Goal: Task Accomplishment & Management: Manage account settings

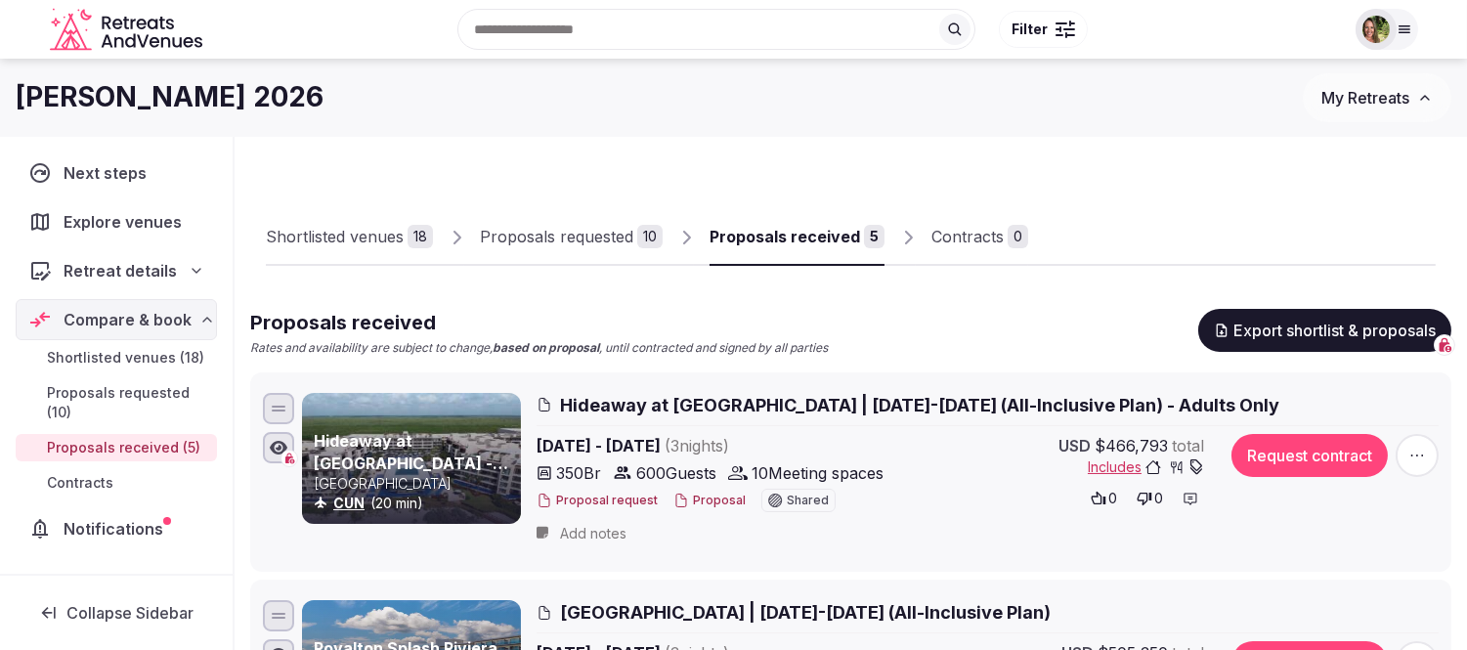
click at [705, 502] on button "Proposal" at bounding box center [710, 501] width 72 height 17
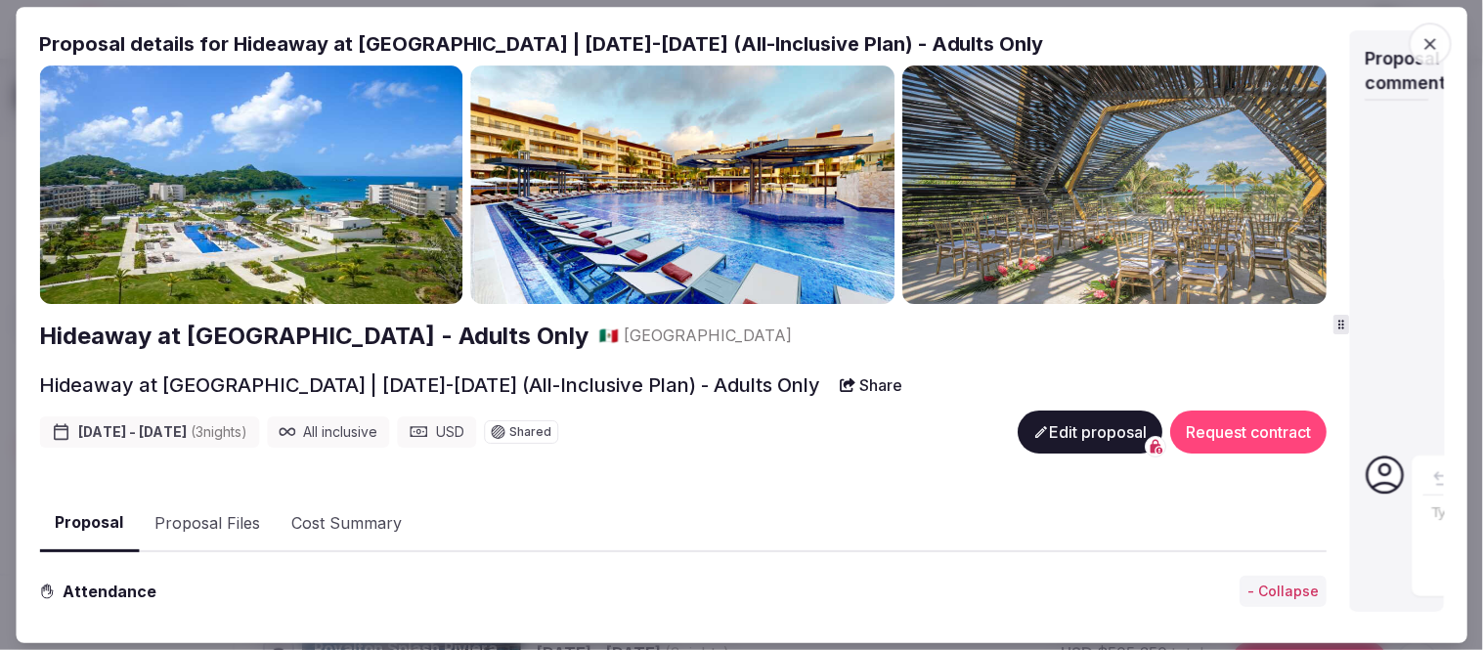
click at [1344, 347] on div "Proposal details for Hideaway at [GEOGRAPHIC_DATA] | [DATE]-[DATE] (All-Inclusi…" at bounding box center [741, 325] width 1405 height 590
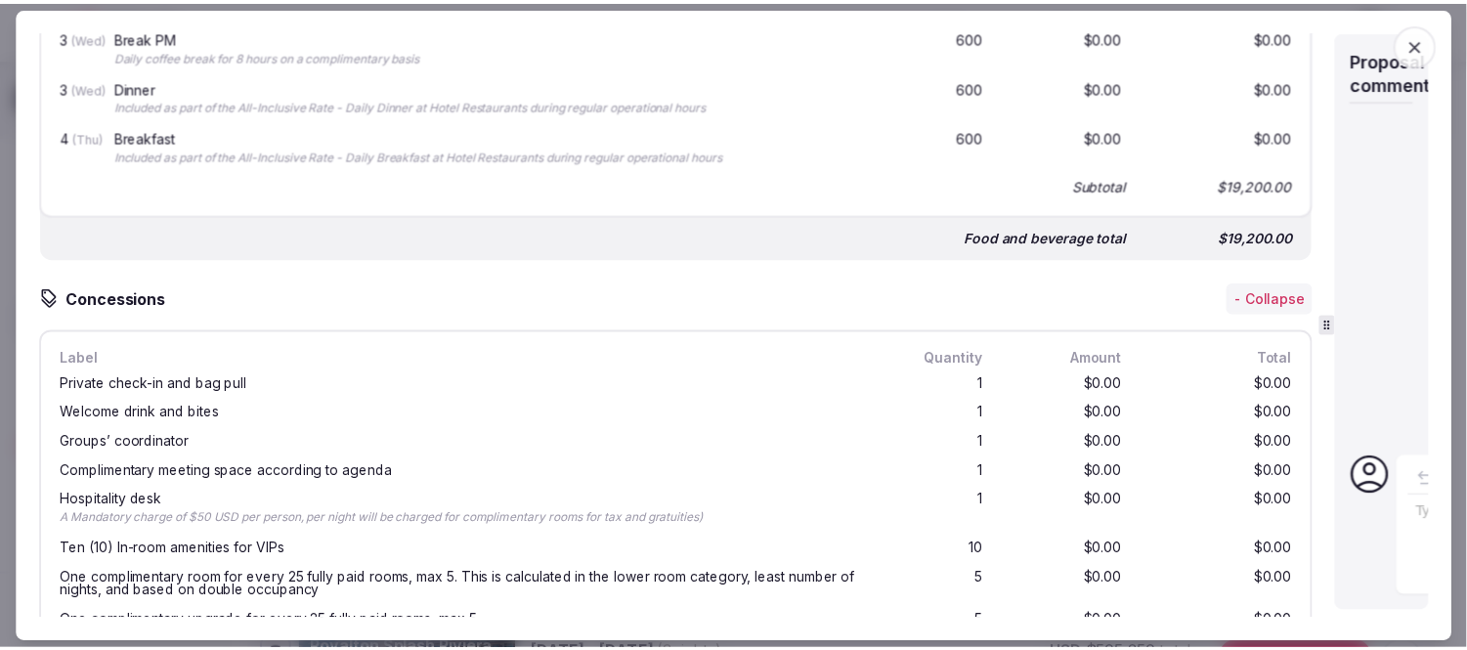
scroll to position [2064, 0]
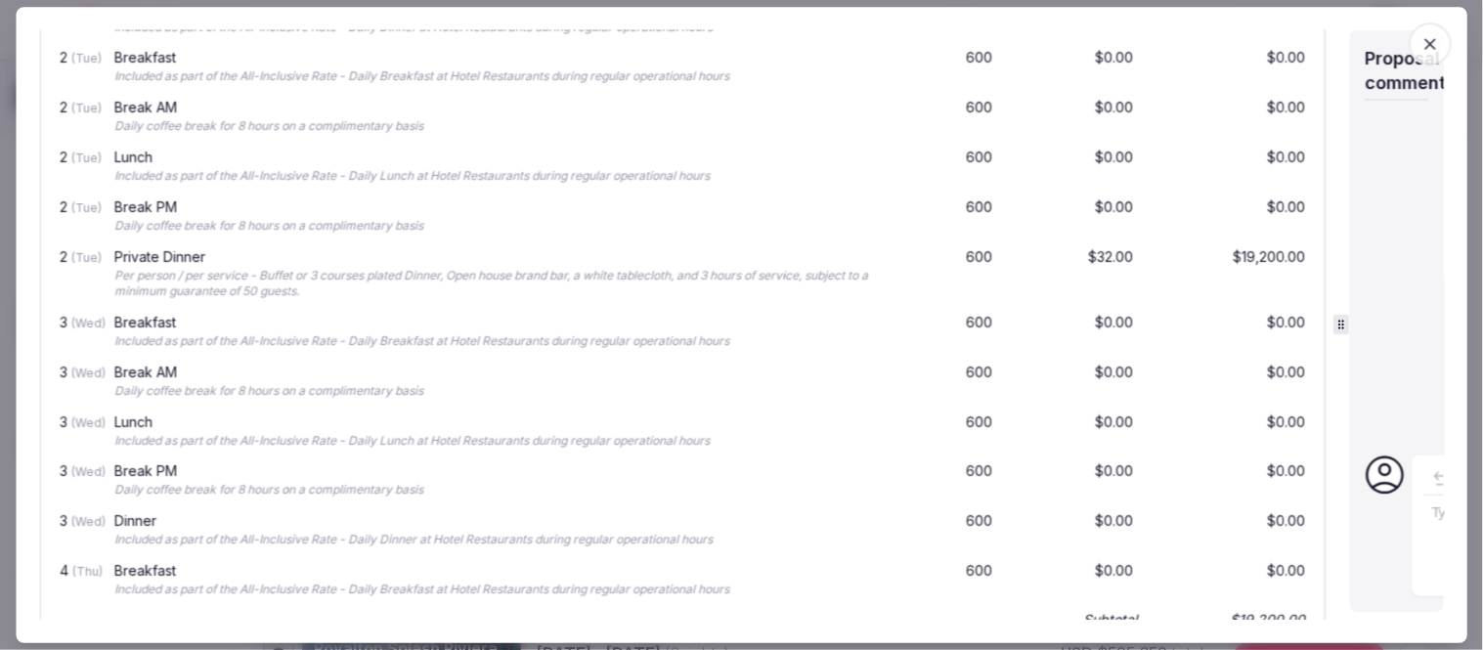
click at [1431, 44] on icon "button" at bounding box center [1430, 44] width 20 height 20
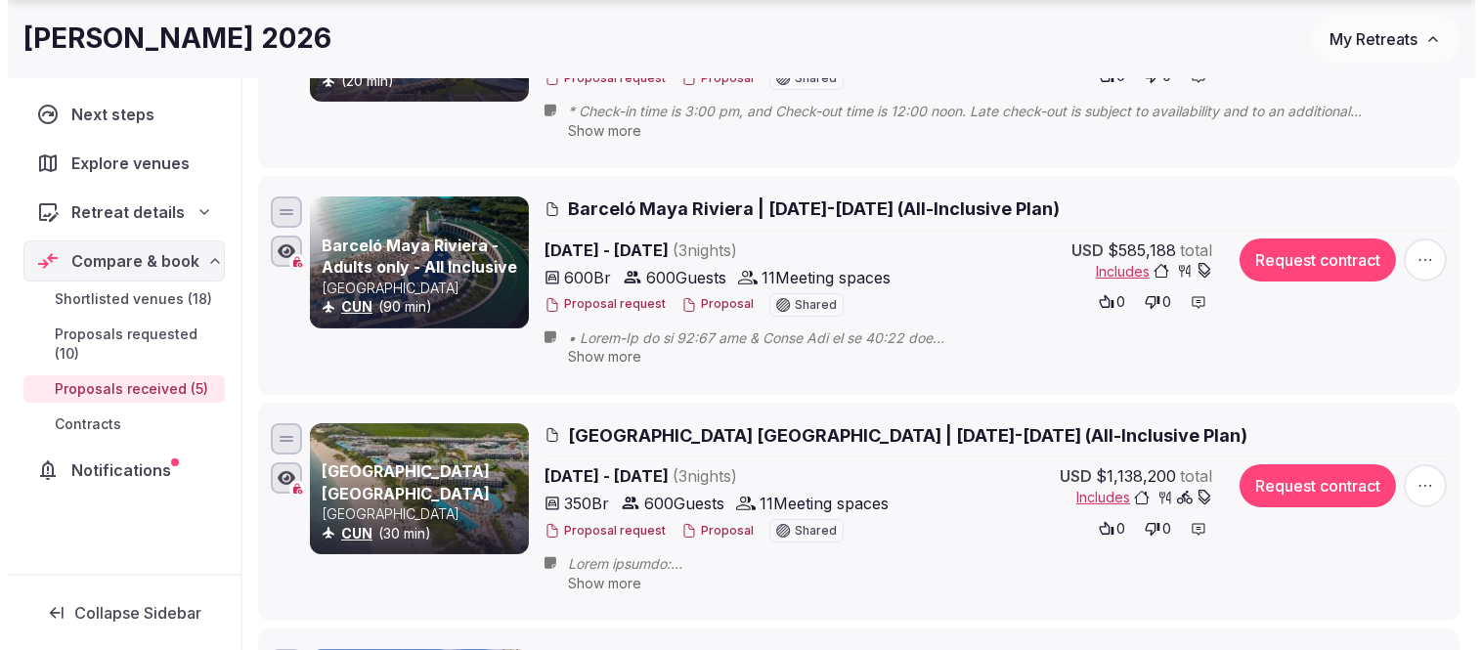
scroll to position [651, 0]
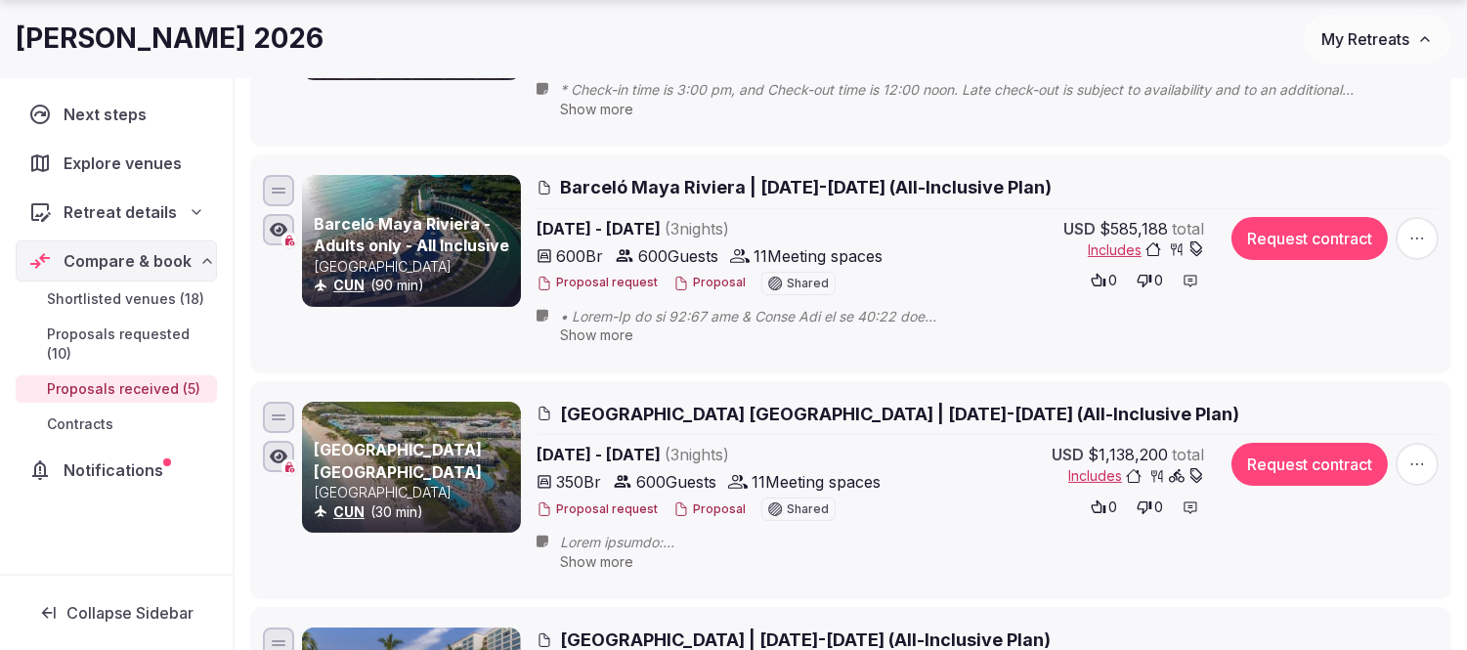
click at [710, 505] on button "Proposal" at bounding box center [710, 510] width 72 height 17
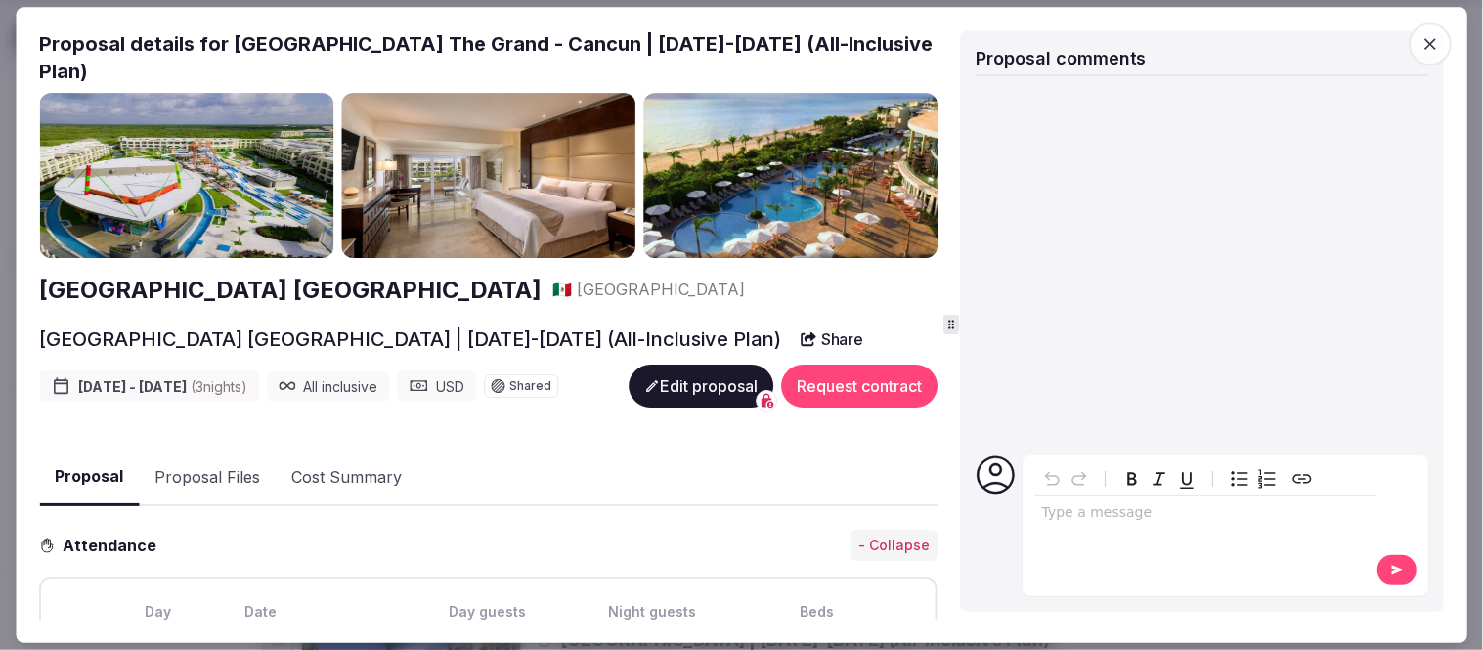
click at [1440, 346] on div "Proposal details for [GEOGRAPHIC_DATA] The Grand - [GEOGRAPHIC_DATA] | [DATE]-[…" at bounding box center [741, 325] width 1405 height 590
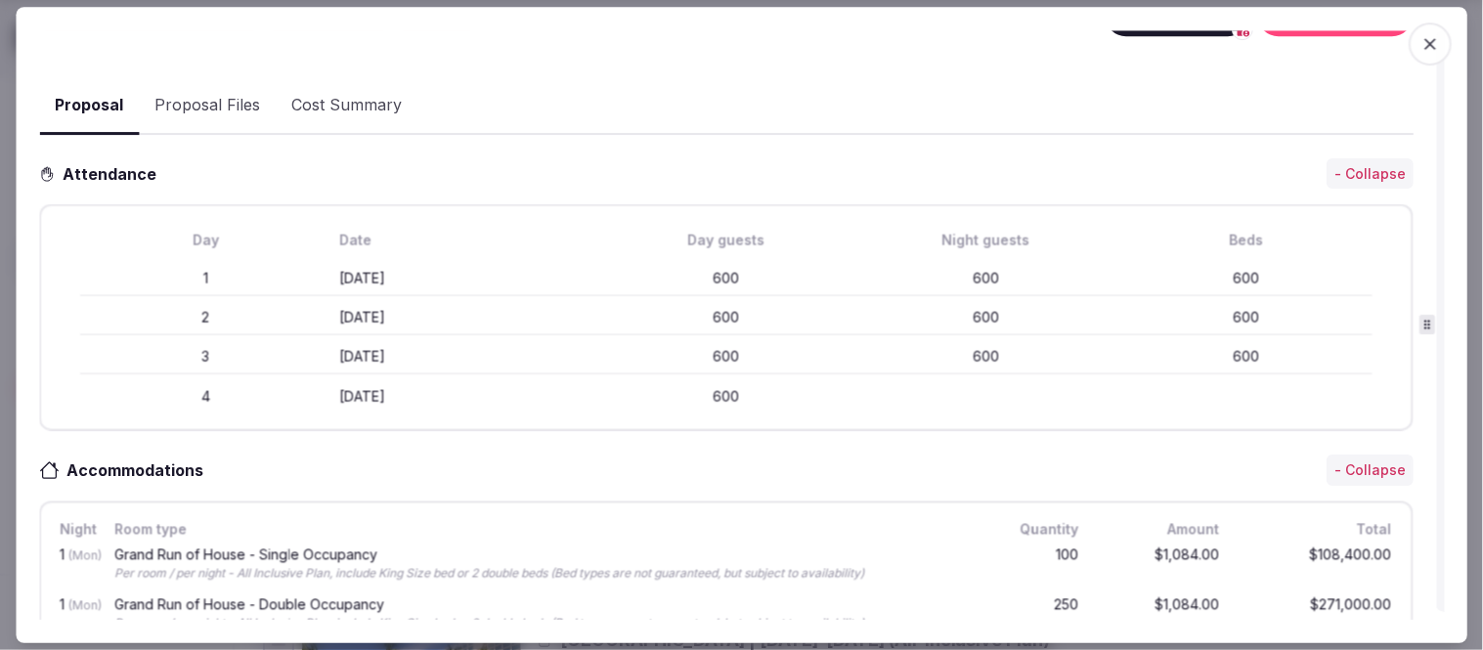
scroll to position [0, 0]
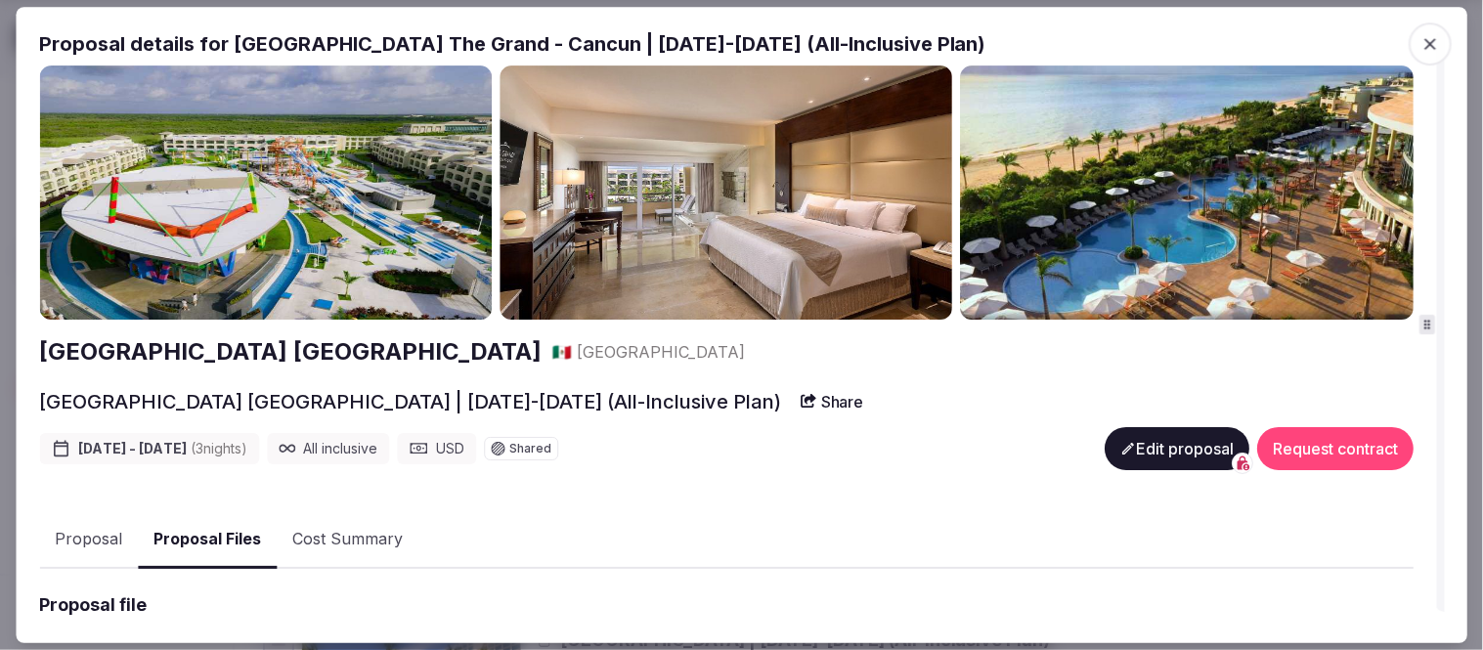
click at [225, 535] on button "Proposal Files" at bounding box center [207, 540] width 139 height 58
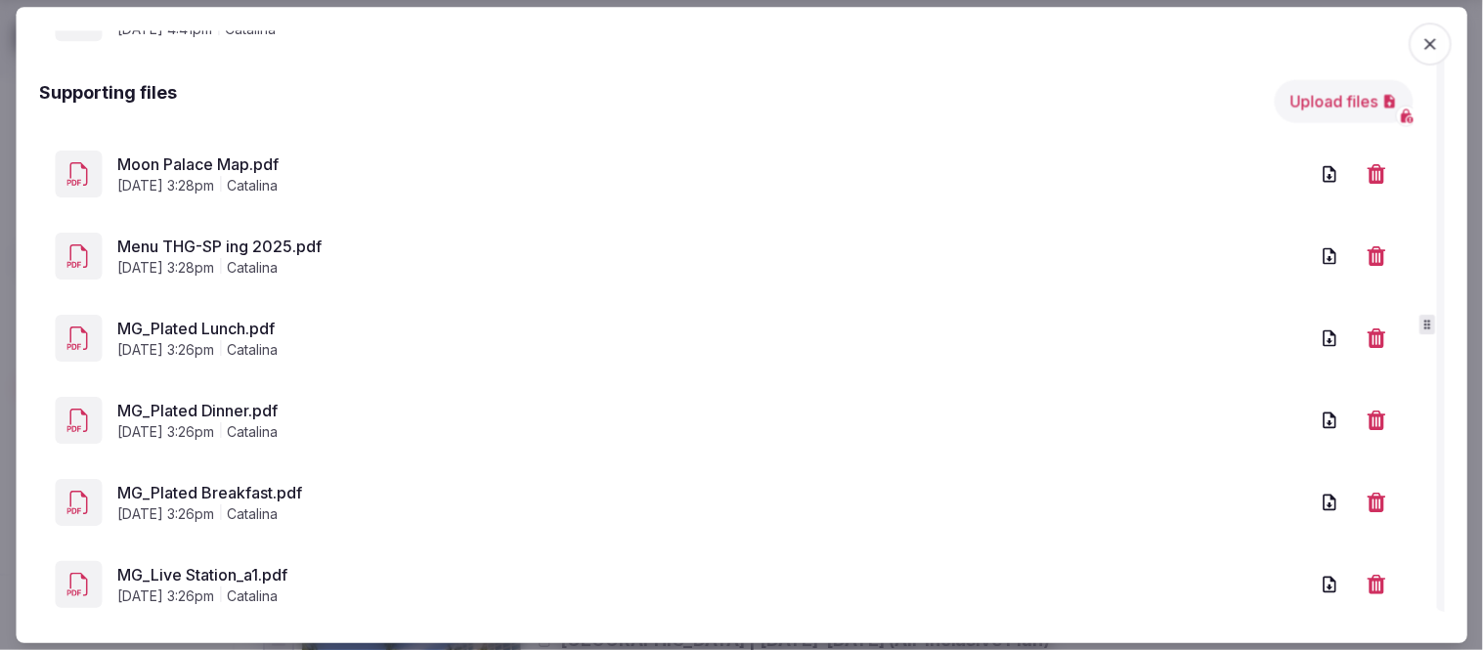
scroll to position [557, 0]
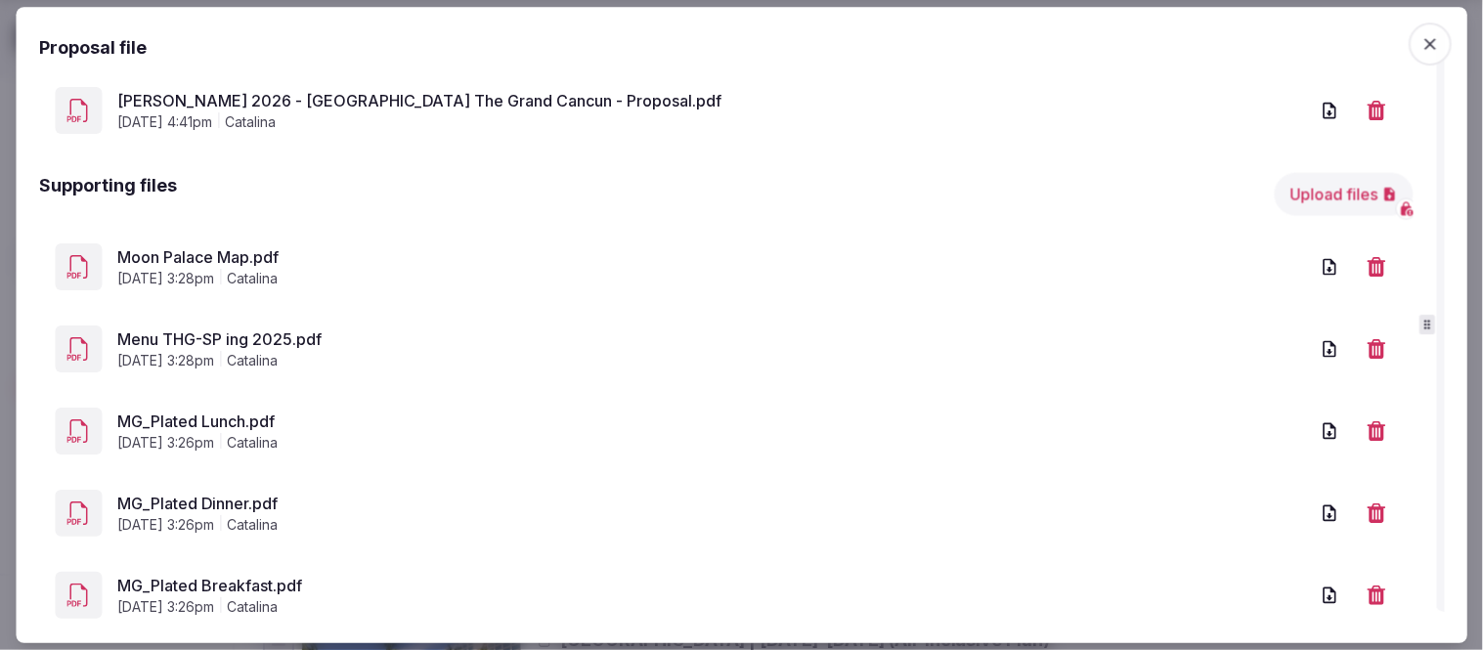
click at [240, 332] on link "Menu THG-SP ing 2025.pdf" at bounding box center [712, 338] width 1191 height 23
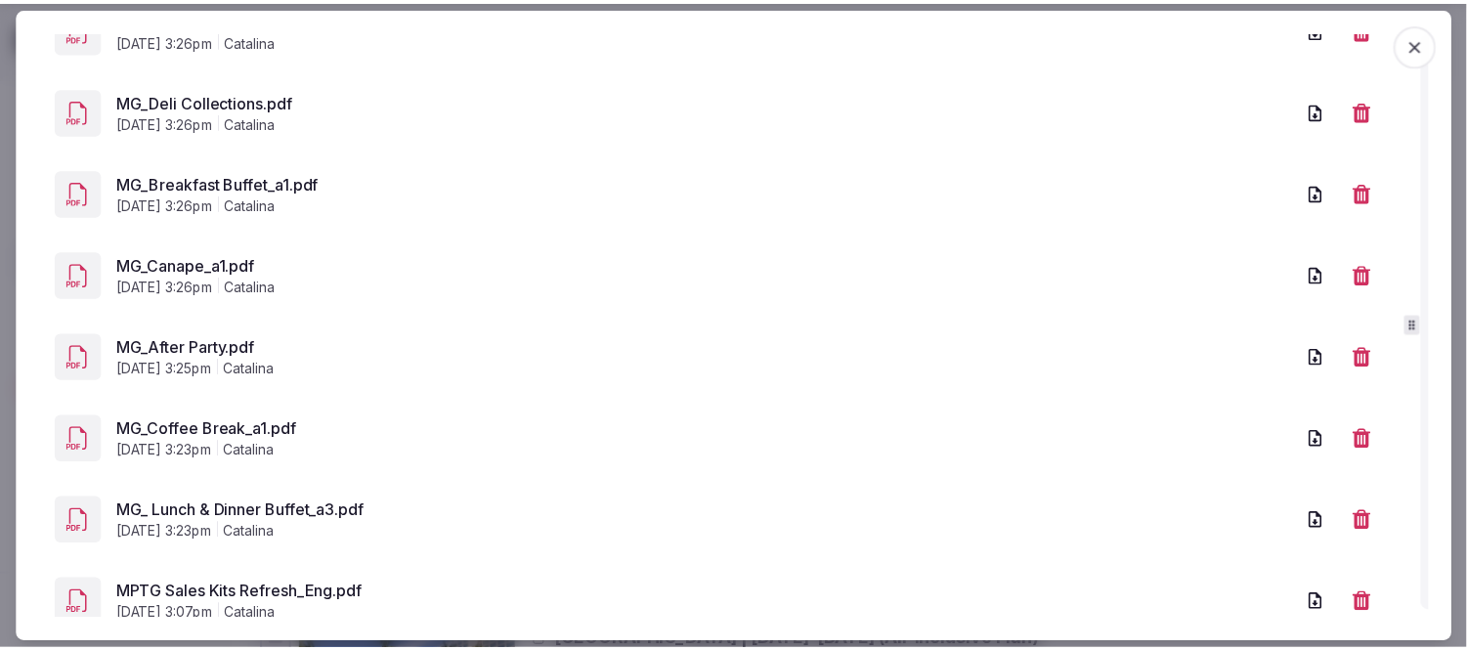
scroll to position [1425, 0]
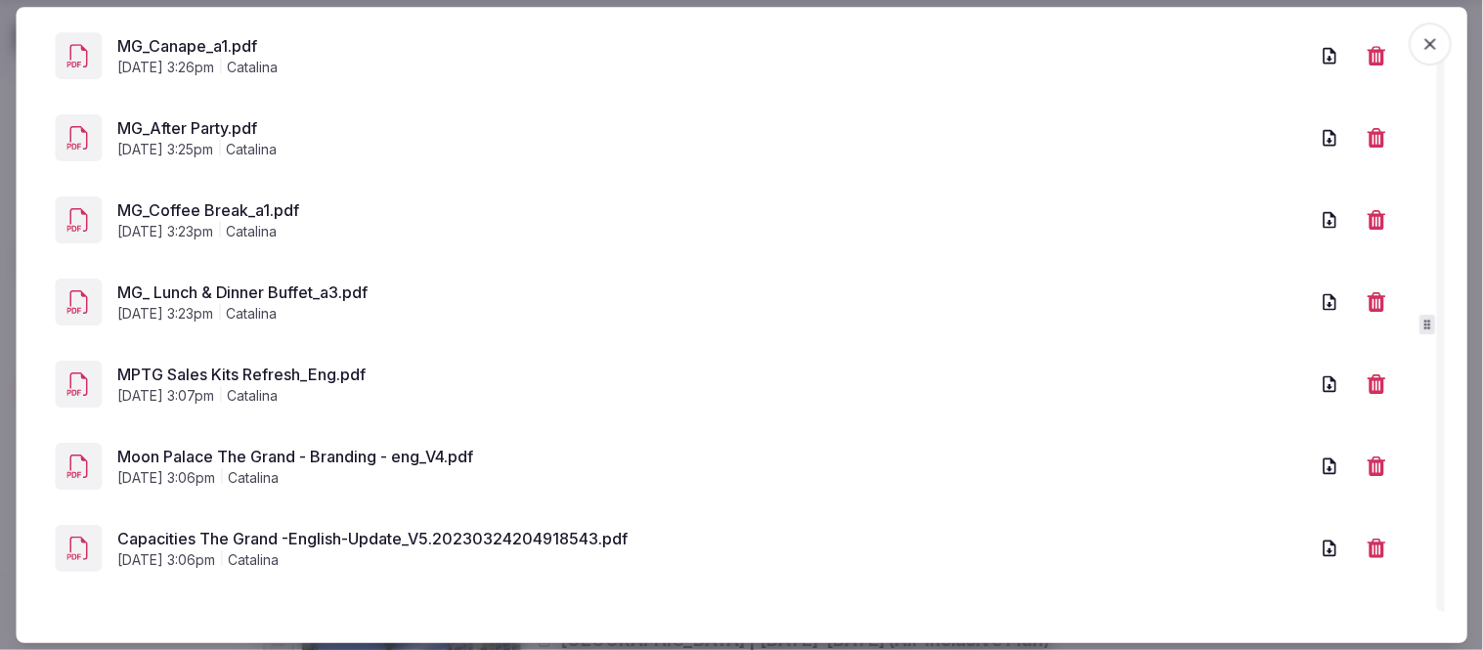
click at [290, 531] on link "Capacities The Grand -English-Update_V5.20230324204918543.pdf" at bounding box center [712, 538] width 1191 height 23
click at [1434, 49] on icon "button" at bounding box center [1430, 44] width 20 height 20
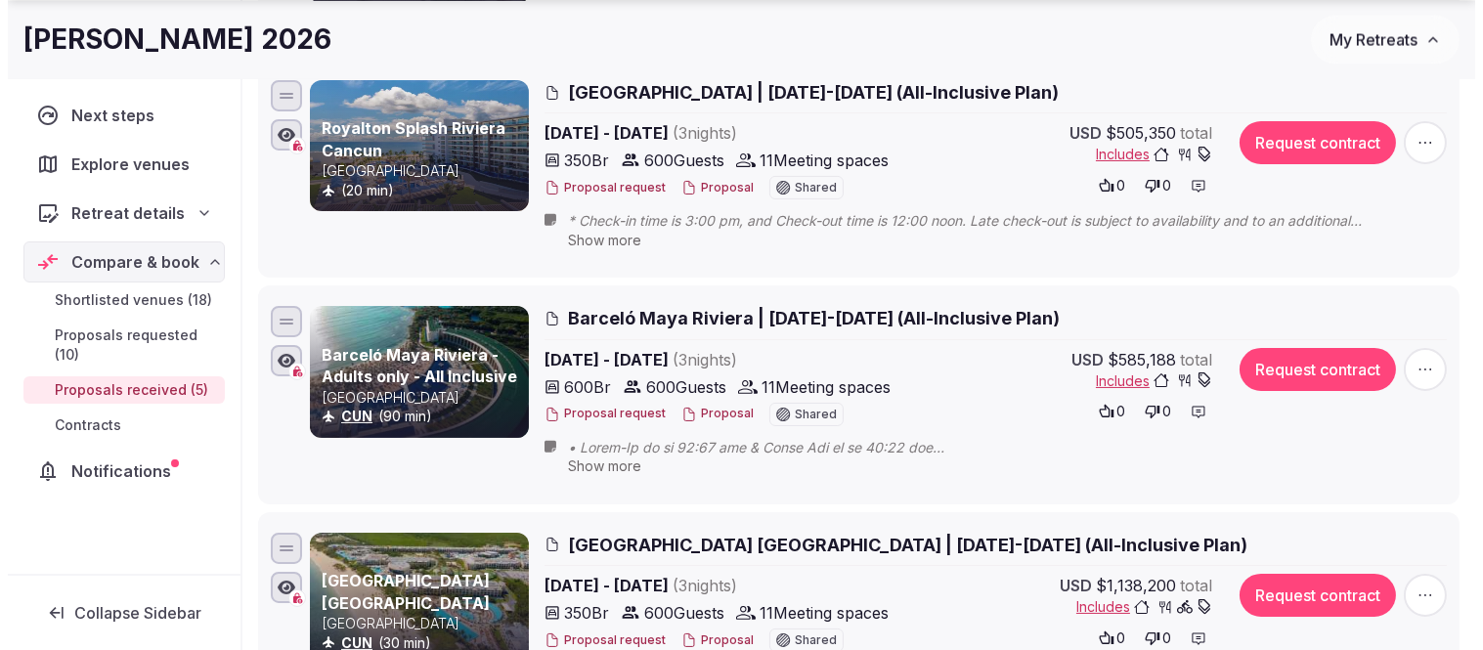
scroll to position [543, 0]
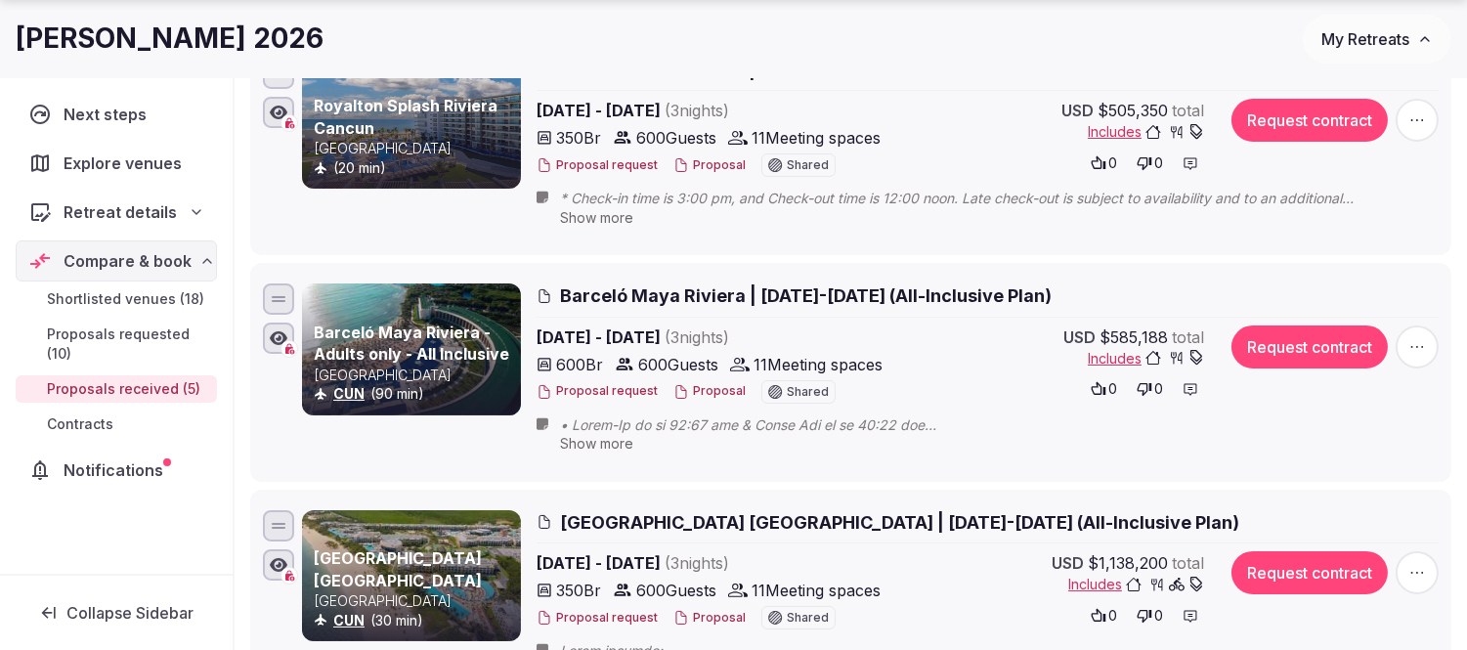
click at [723, 395] on button "Proposal" at bounding box center [710, 391] width 72 height 17
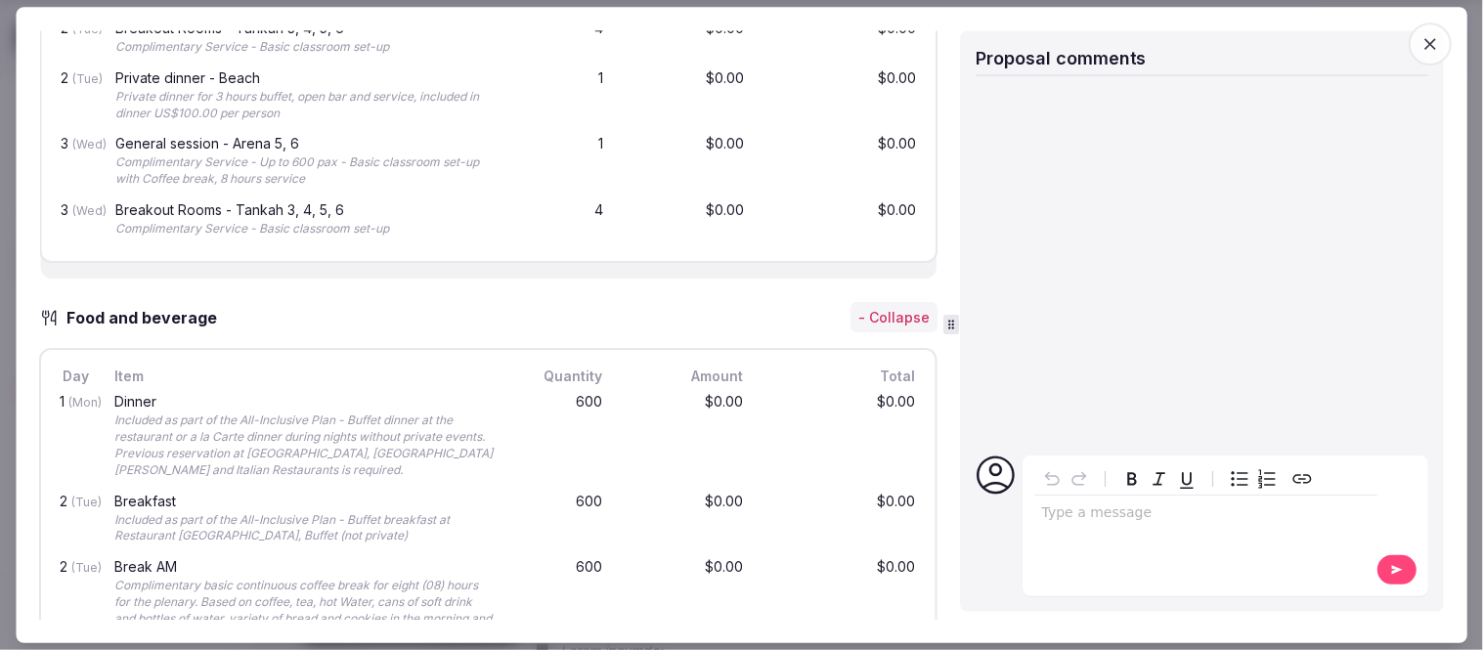
scroll to position [1629, 0]
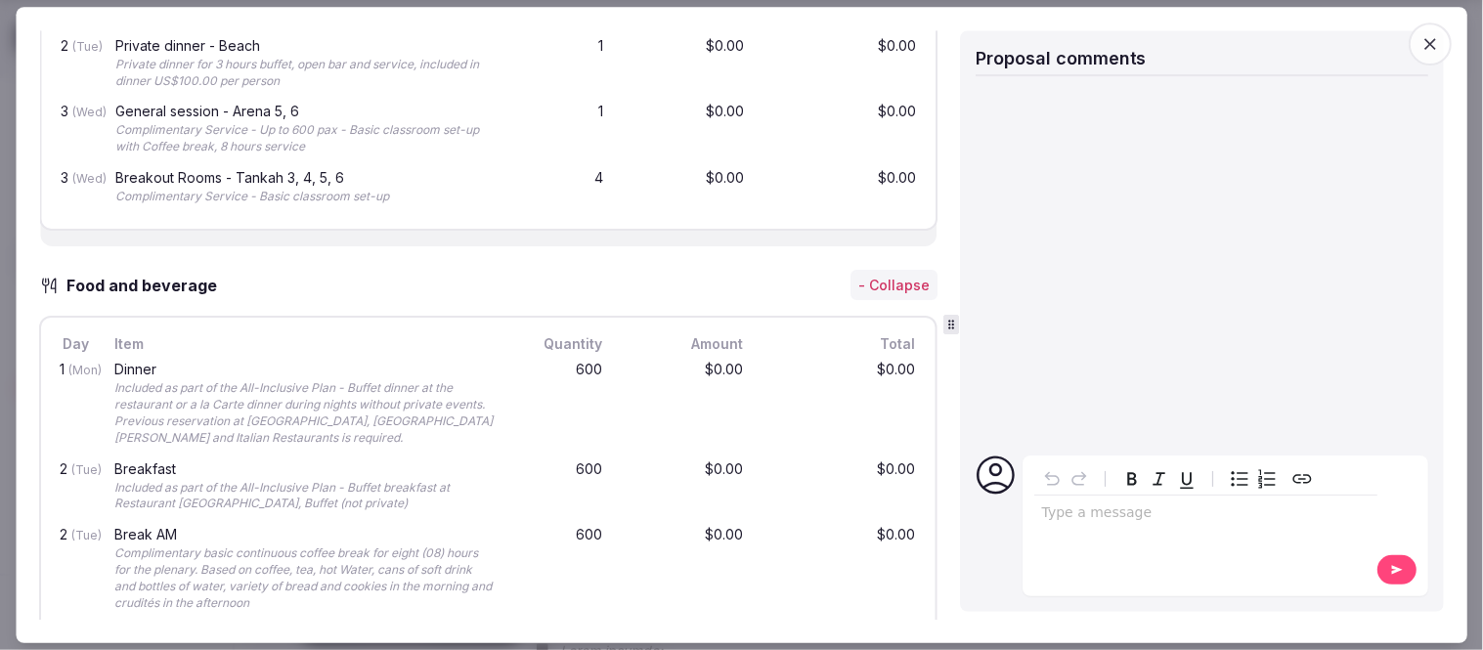
click at [1437, 35] on icon "button" at bounding box center [1430, 44] width 20 height 20
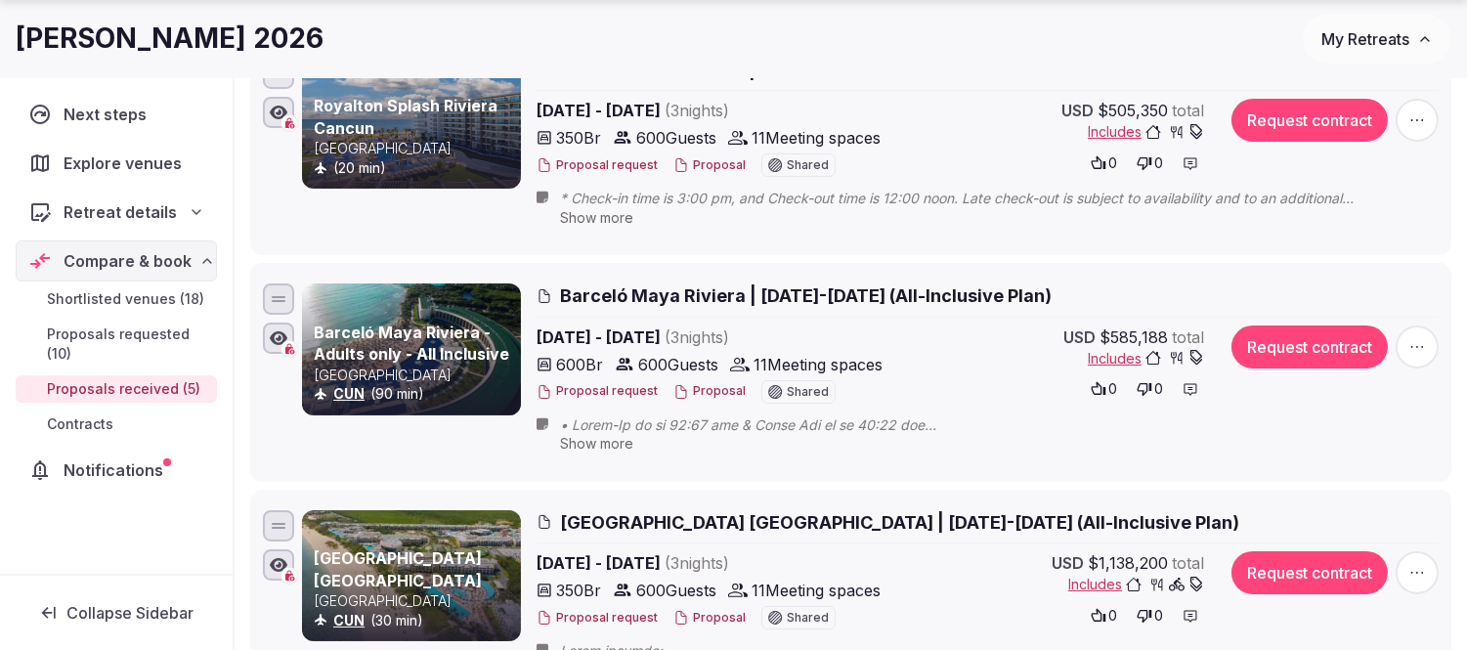
click at [704, 391] on button "Proposal" at bounding box center [710, 391] width 72 height 17
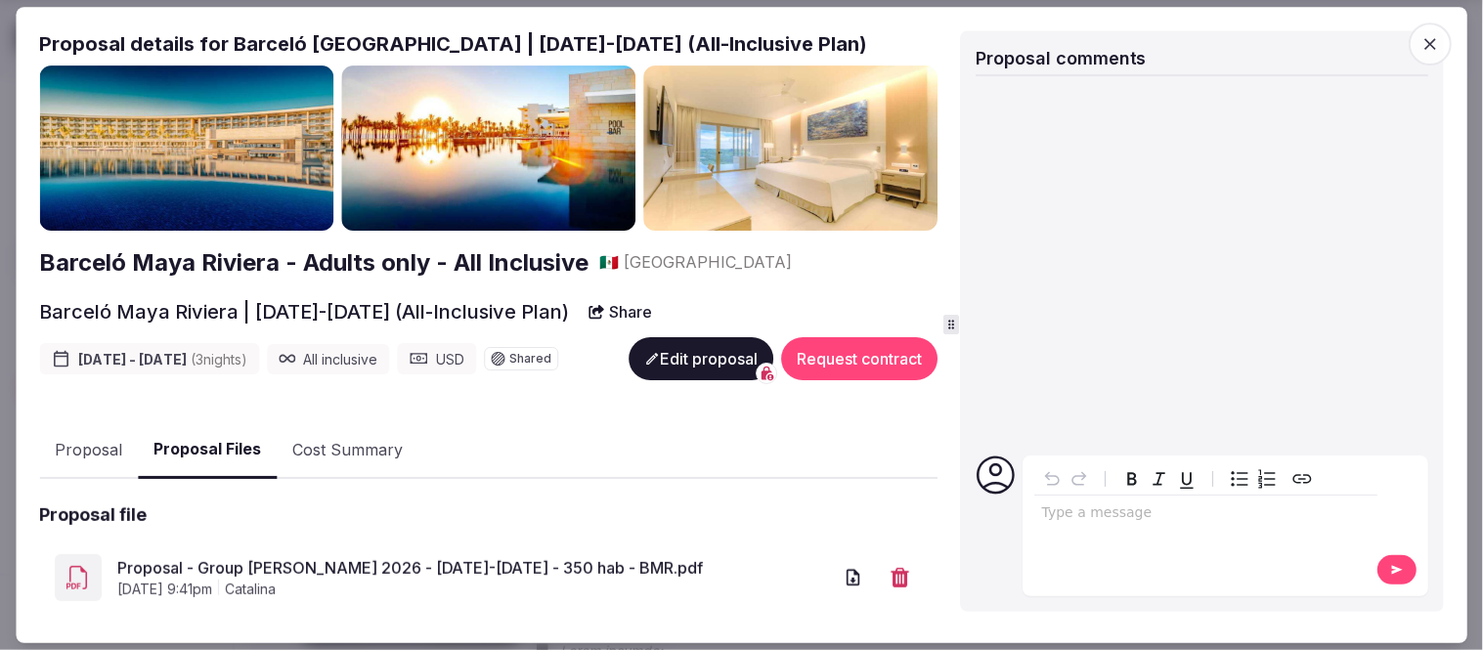
click at [221, 450] on button "Proposal Files" at bounding box center [207, 451] width 139 height 58
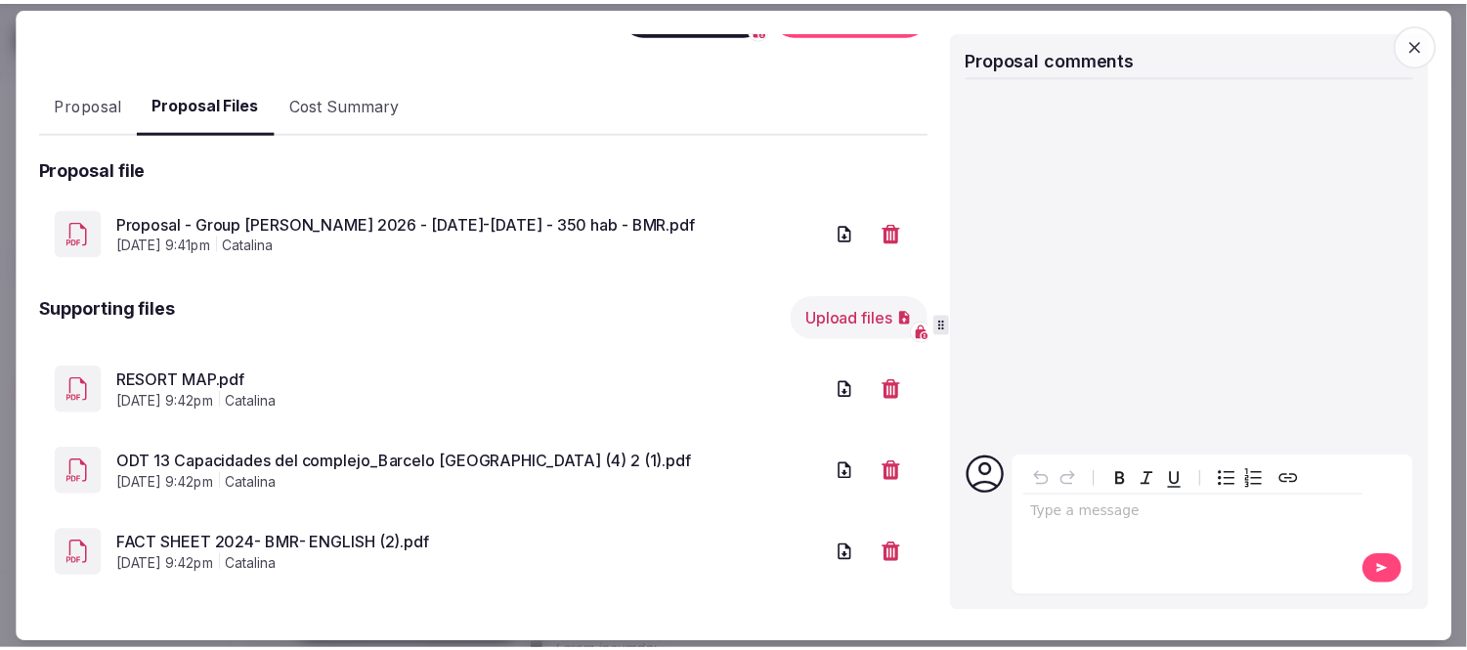
scroll to position [352, 0]
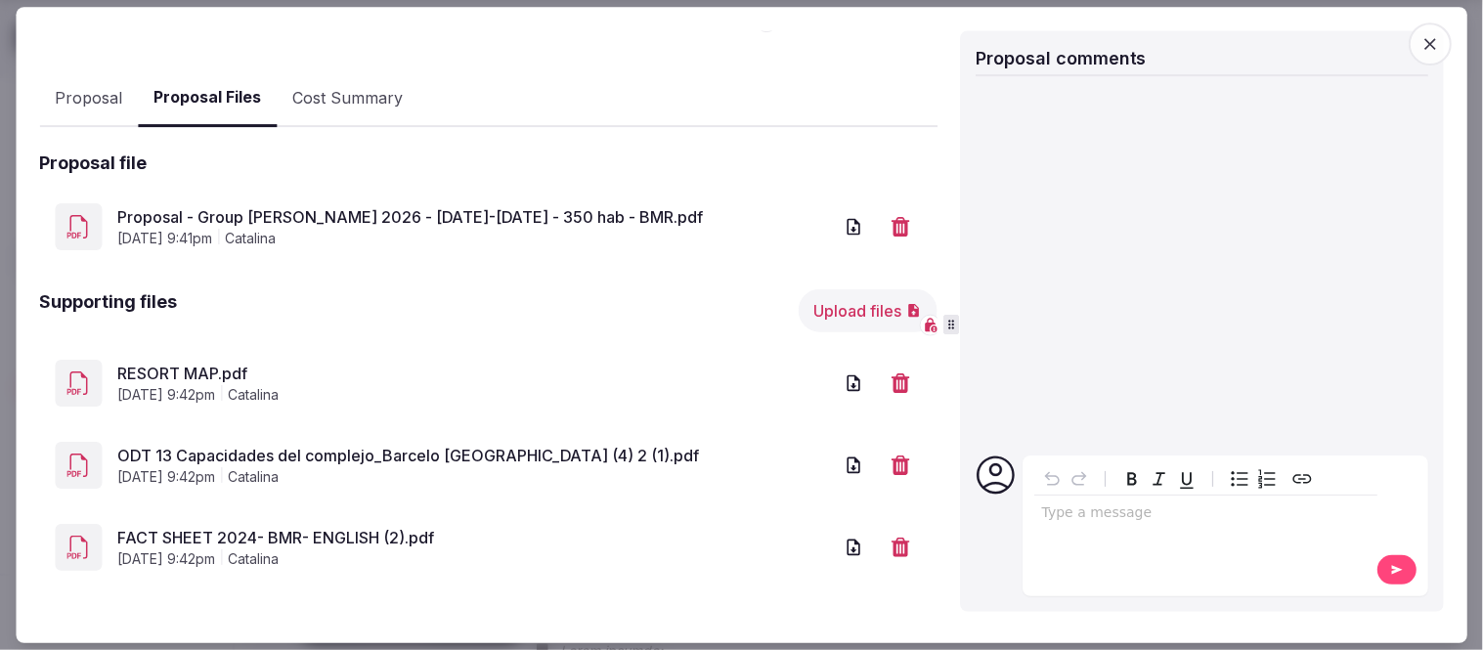
click at [213, 369] on link "RESORT MAP.pdf" at bounding box center [474, 373] width 715 height 23
click at [366, 206] on link "Proposal - Group [PERSON_NAME] 2026 - [DATE]-[DATE] - 350 hab - BMR.pdf" at bounding box center [474, 216] width 715 height 23
click at [1435, 40] on icon "button" at bounding box center [1430, 44] width 20 height 20
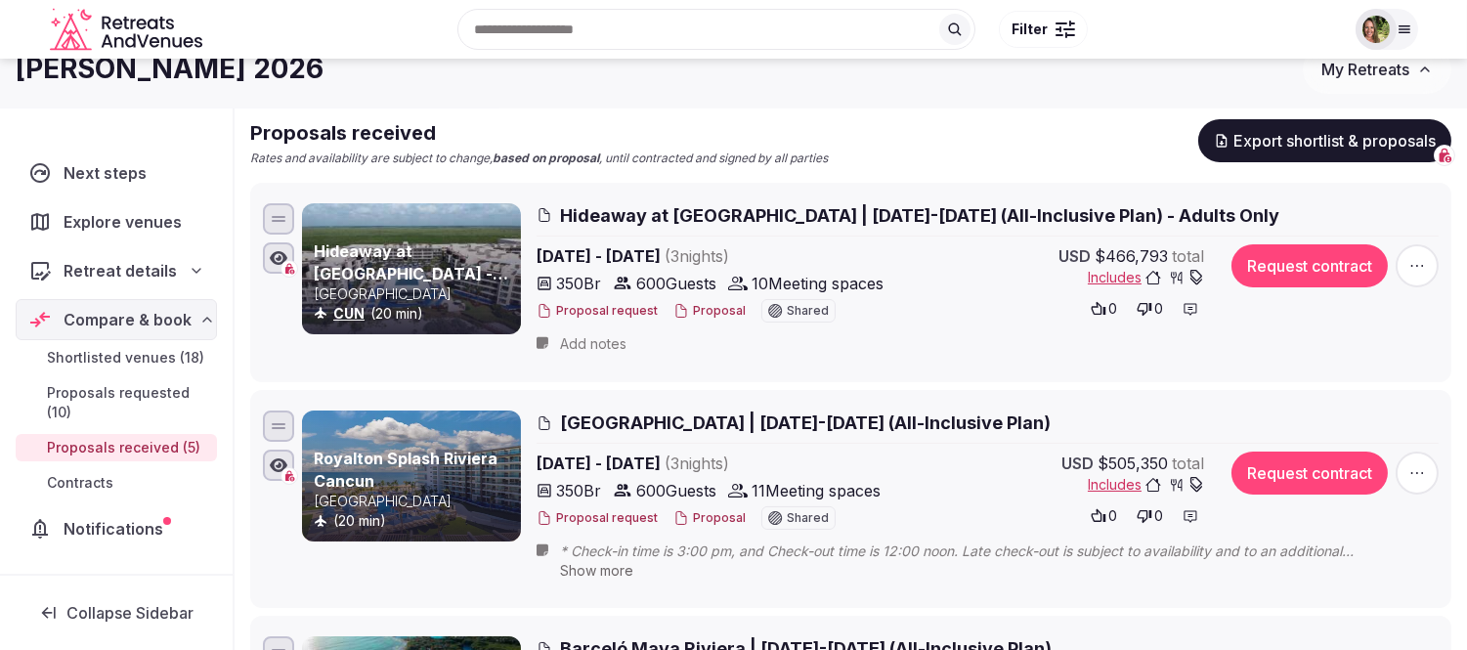
scroll to position [0, 0]
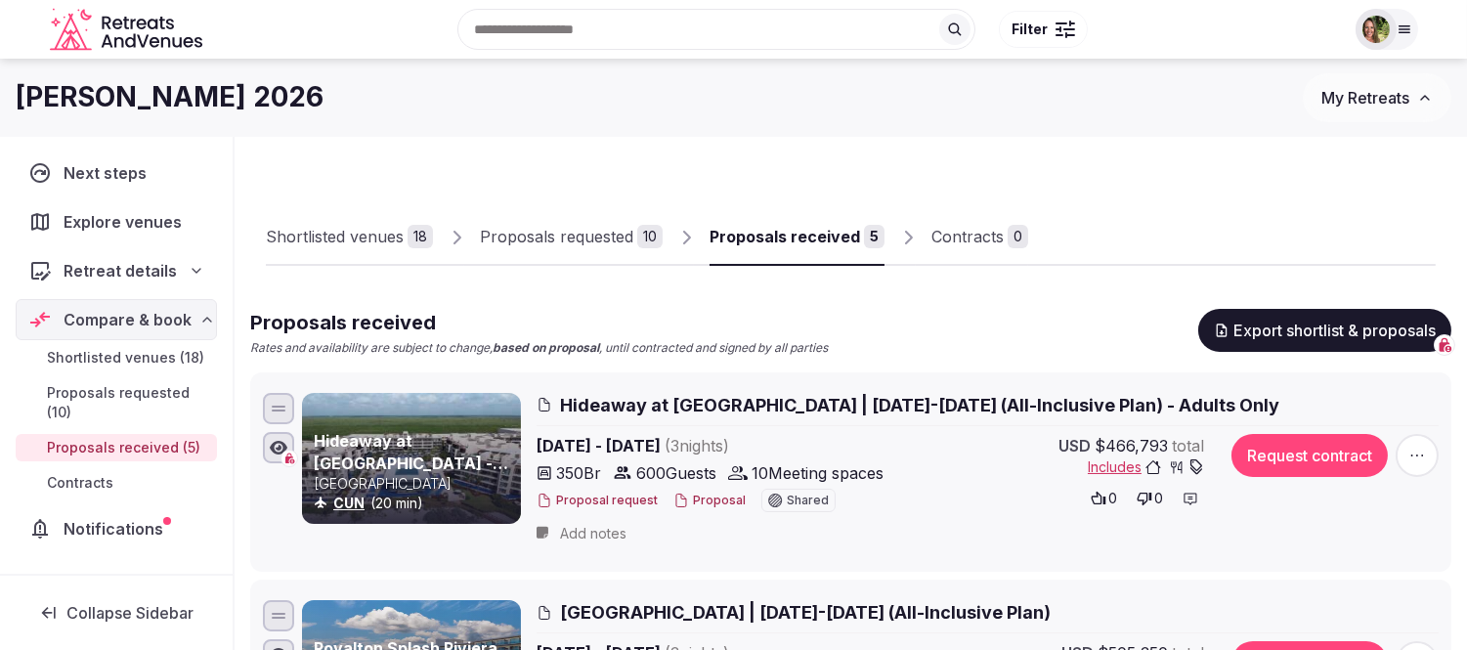
click at [564, 233] on div "Proposals requested" at bounding box center [556, 236] width 153 height 23
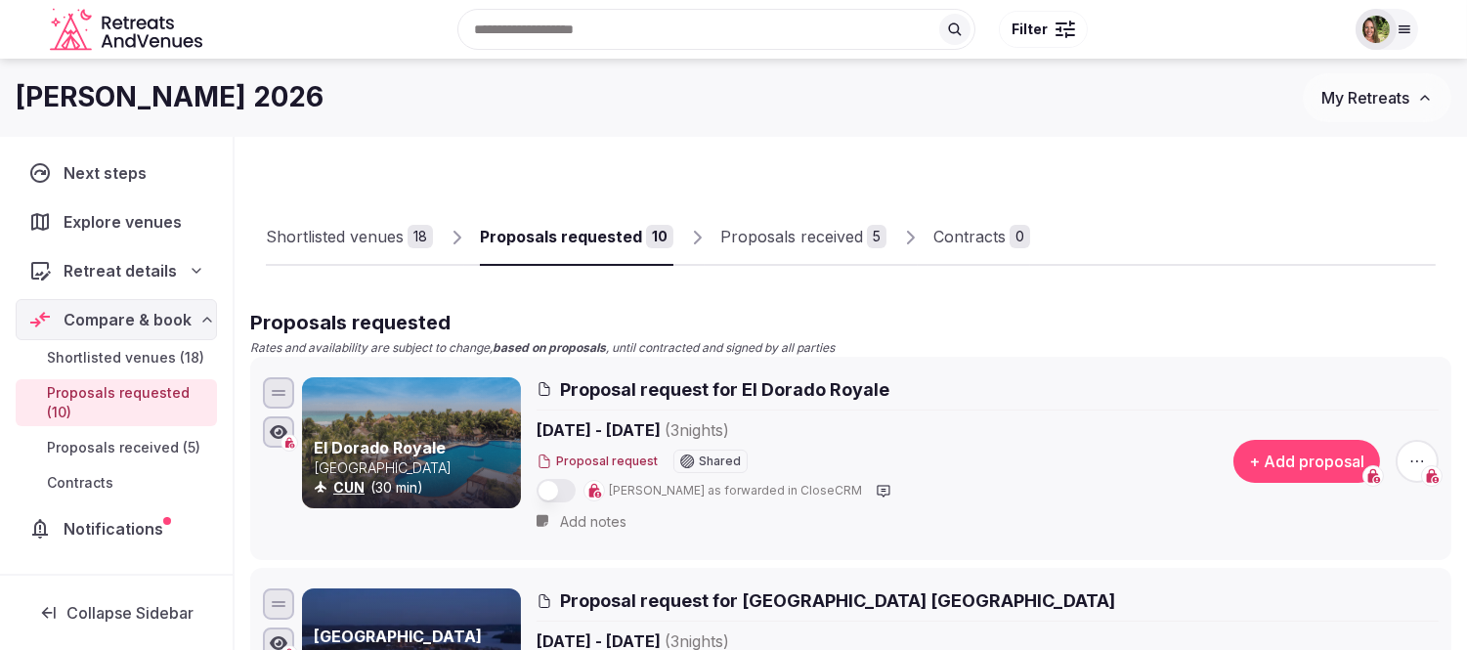
scroll to position [109, 0]
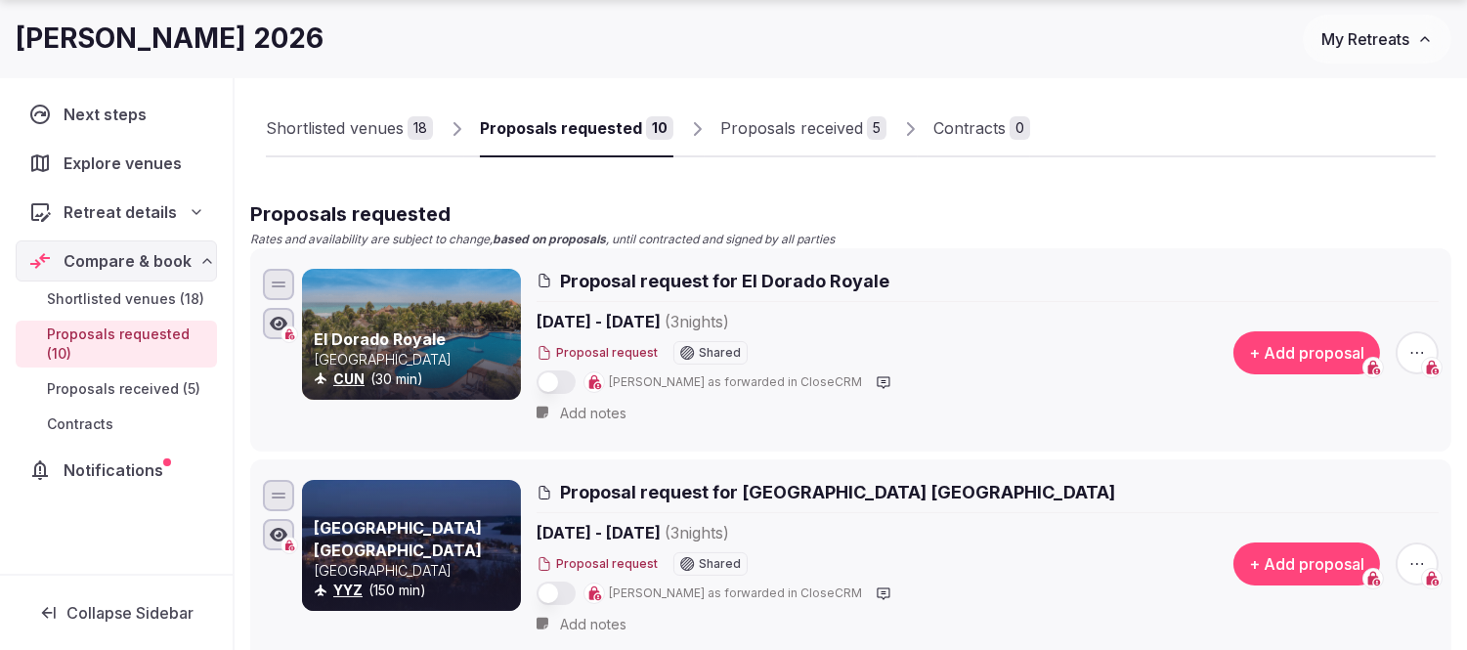
click at [1412, 349] on icon "button" at bounding box center [1418, 353] width 20 height 20
click at [1316, 227] on button "Withdraw proposal request" at bounding box center [1345, 234] width 224 height 31
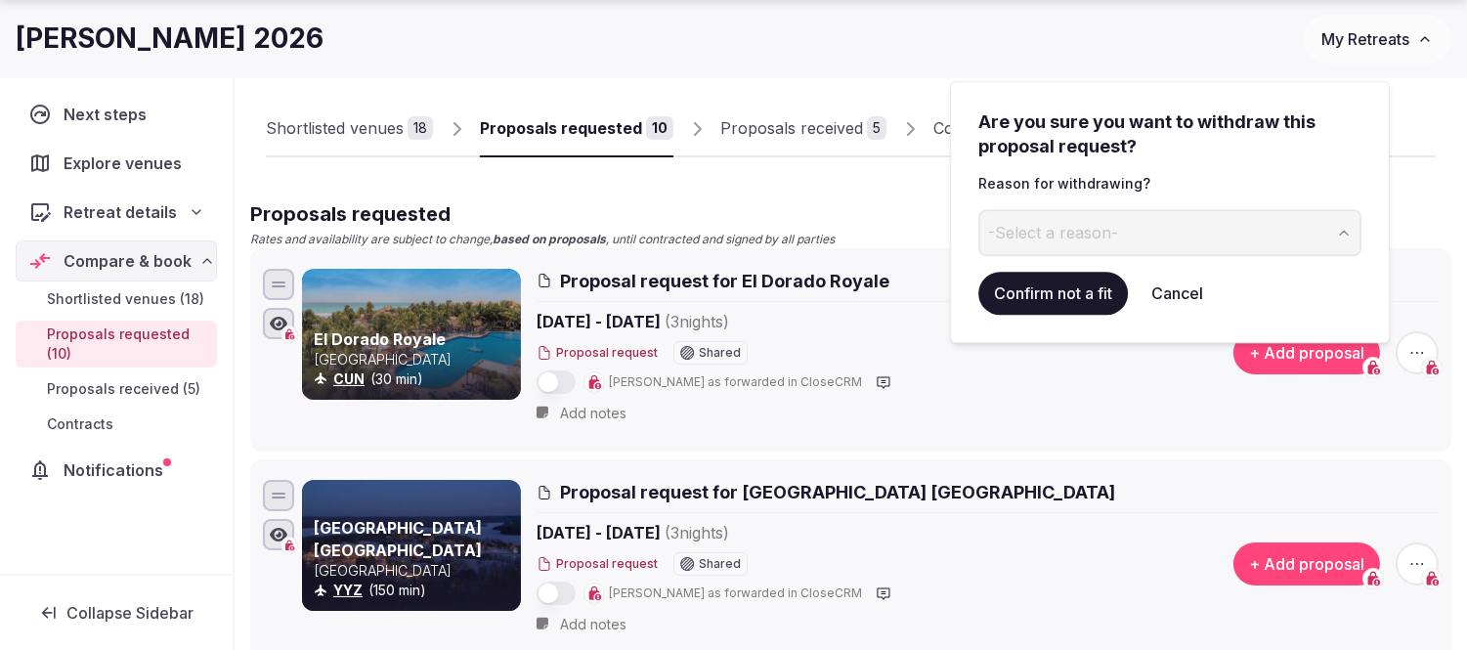
click at [1049, 229] on span "-Select a reason-" at bounding box center [1053, 233] width 130 height 22
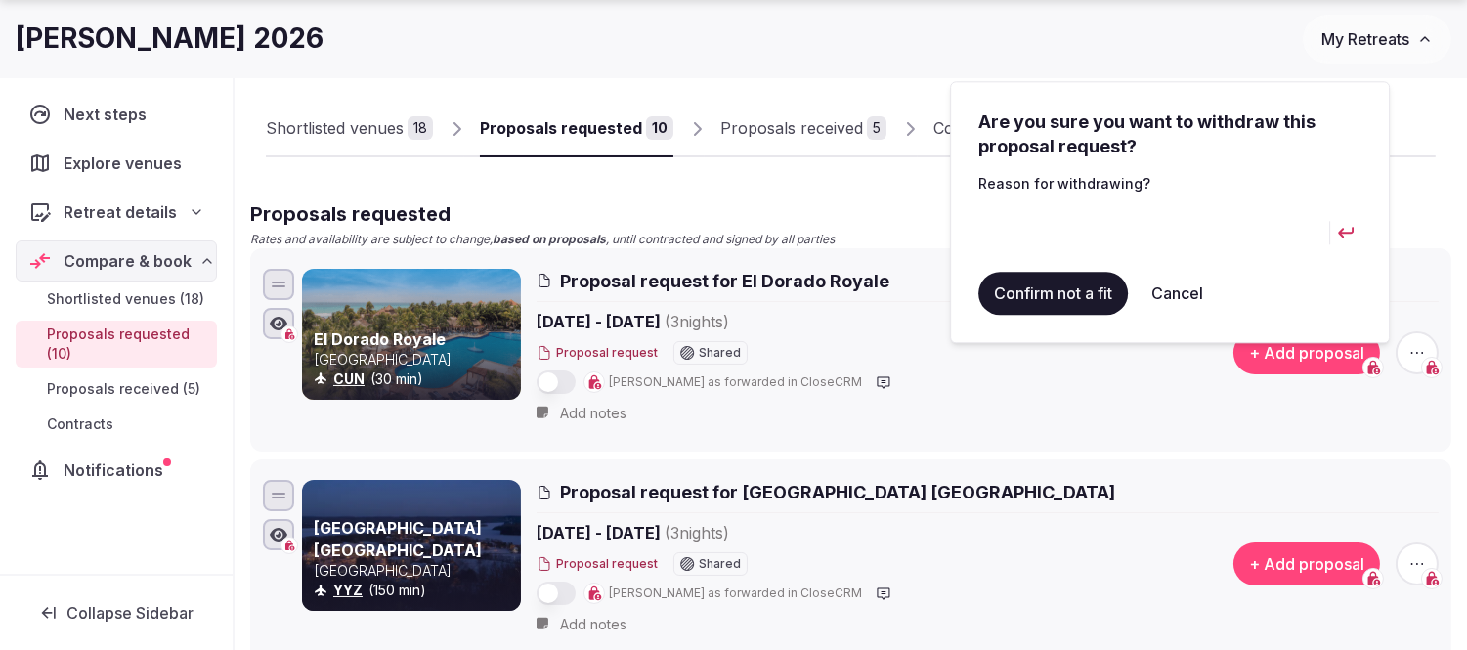
click at [1036, 291] on button "Confirm not a fit" at bounding box center [1054, 293] width 150 height 43
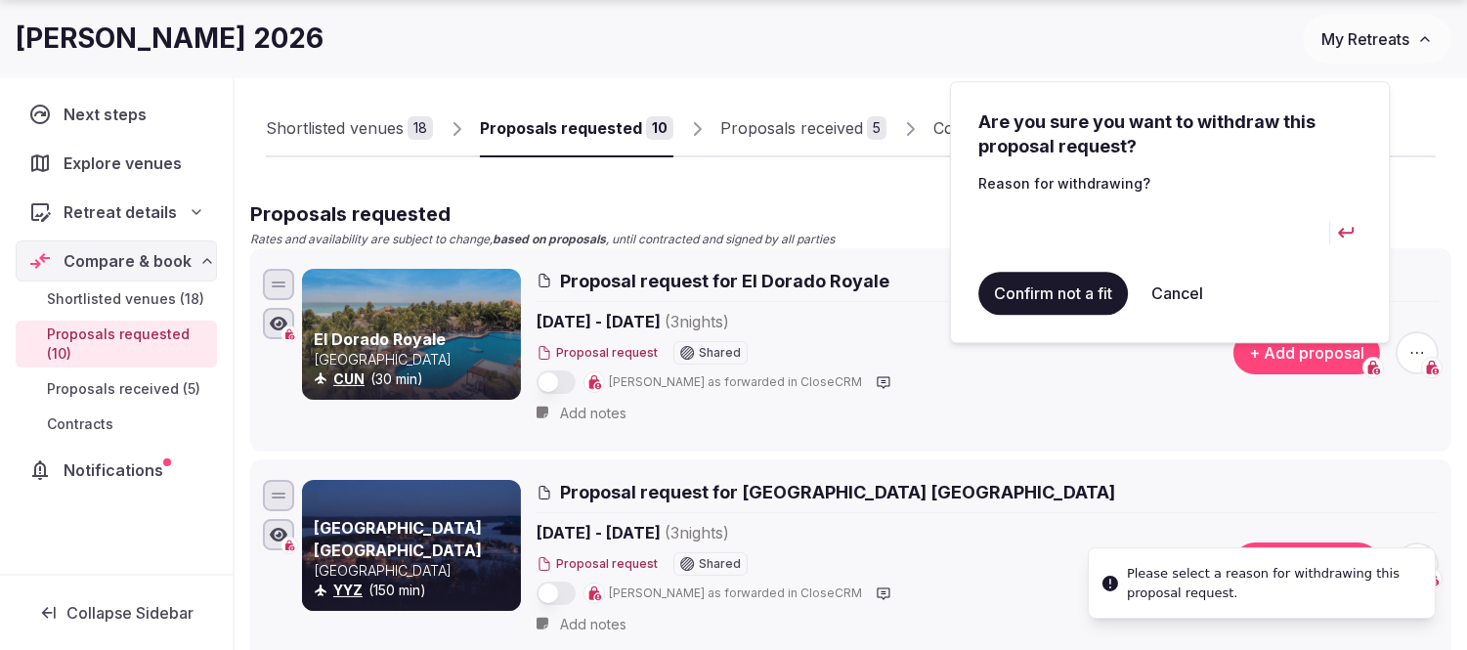
click at [1044, 290] on button "Confirm not a fit" at bounding box center [1054, 293] width 150 height 43
click at [1062, 239] on input at bounding box center [1154, 232] width 351 height 47
click at [1156, 237] on input at bounding box center [1154, 232] width 351 height 47
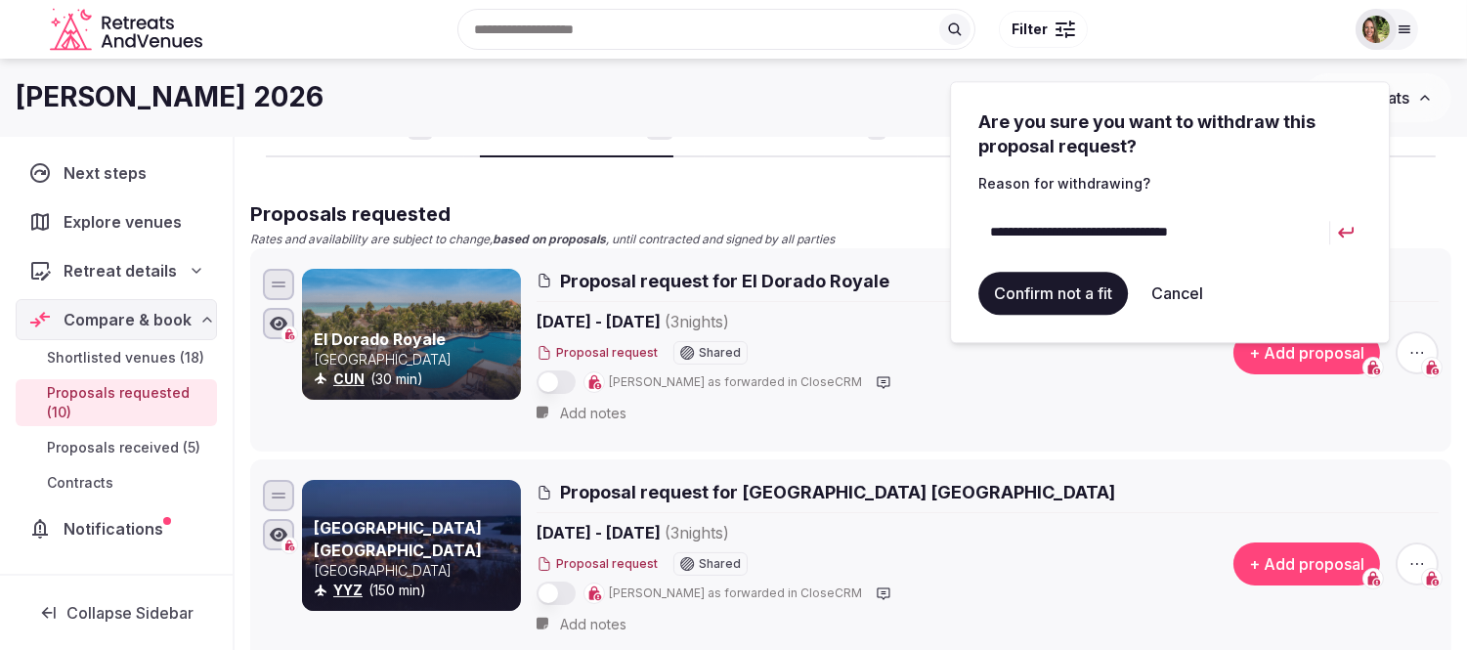
type input "**********"
click at [1062, 295] on button "Confirm not a fit" at bounding box center [1054, 293] width 150 height 43
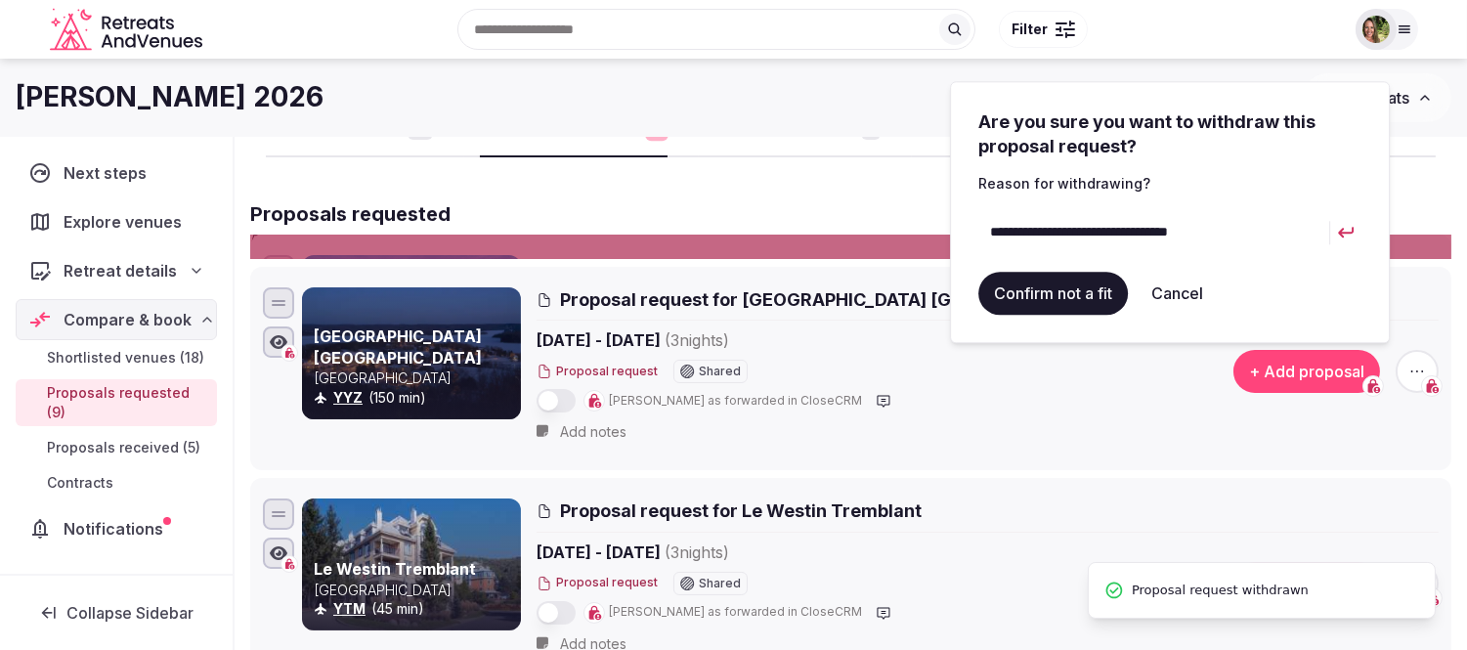
scroll to position [0, 0]
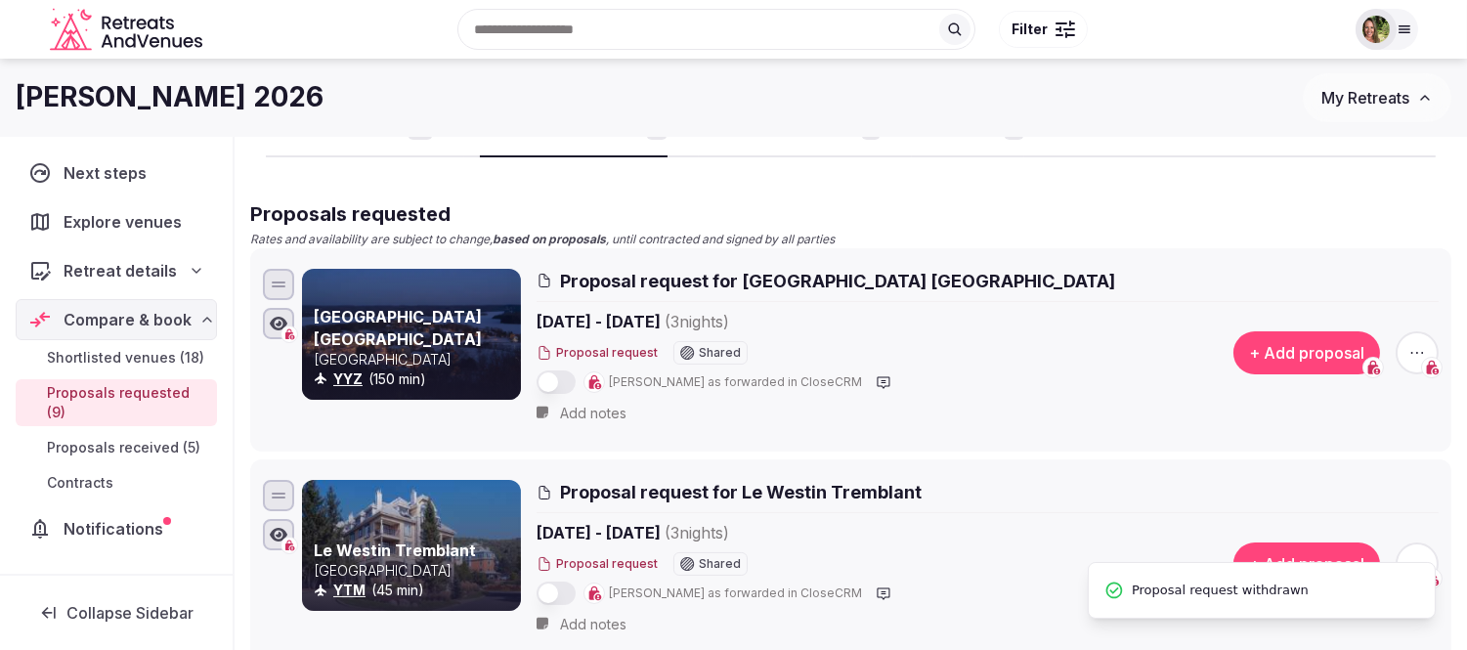
click at [1411, 347] on icon "button" at bounding box center [1418, 353] width 20 height 20
click at [1314, 238] on button "Withdraw proposal request" at bounding box center [1345, 234] width 224 height 31
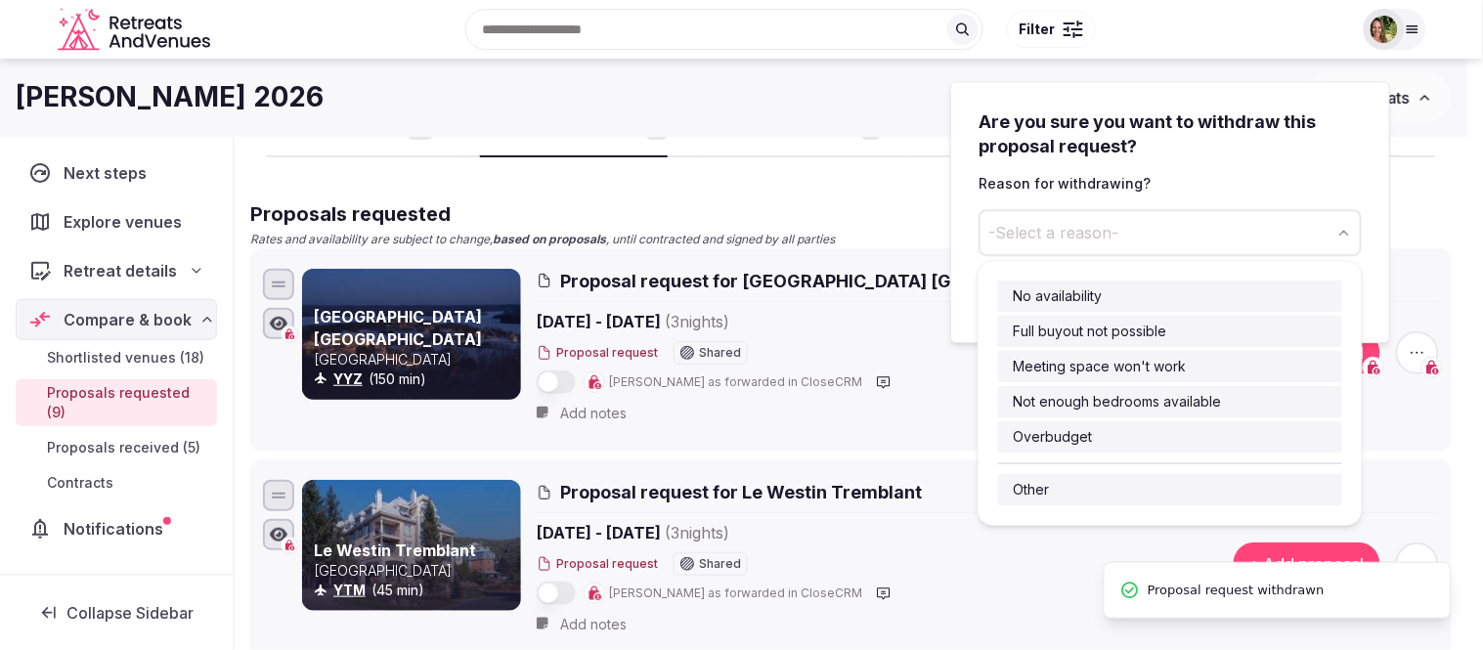
click at [1077, 230] on span "-Select a reason-" at bounding box center [1053, 233] width 130 height 22
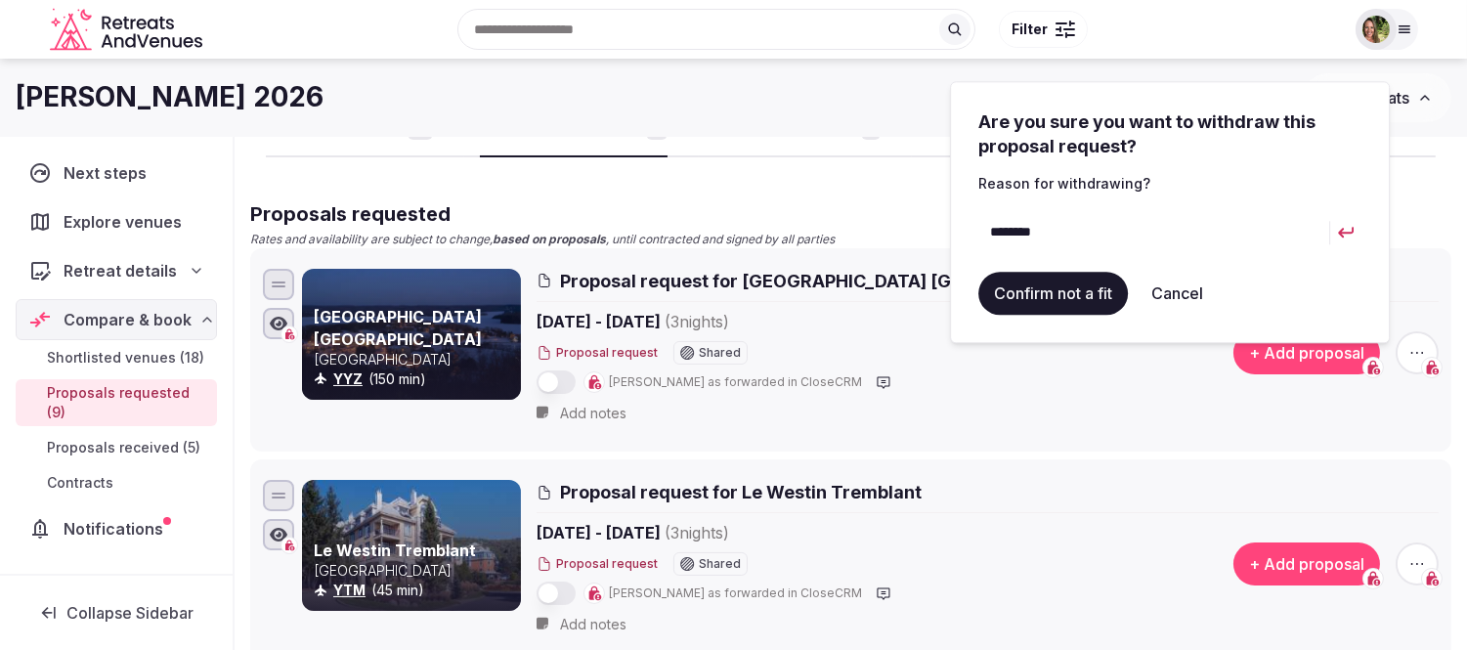
type input "********"
click at [1079, 289] on button "Confirm not a fit" at bounding box center [1054, 293] width 150 height 43
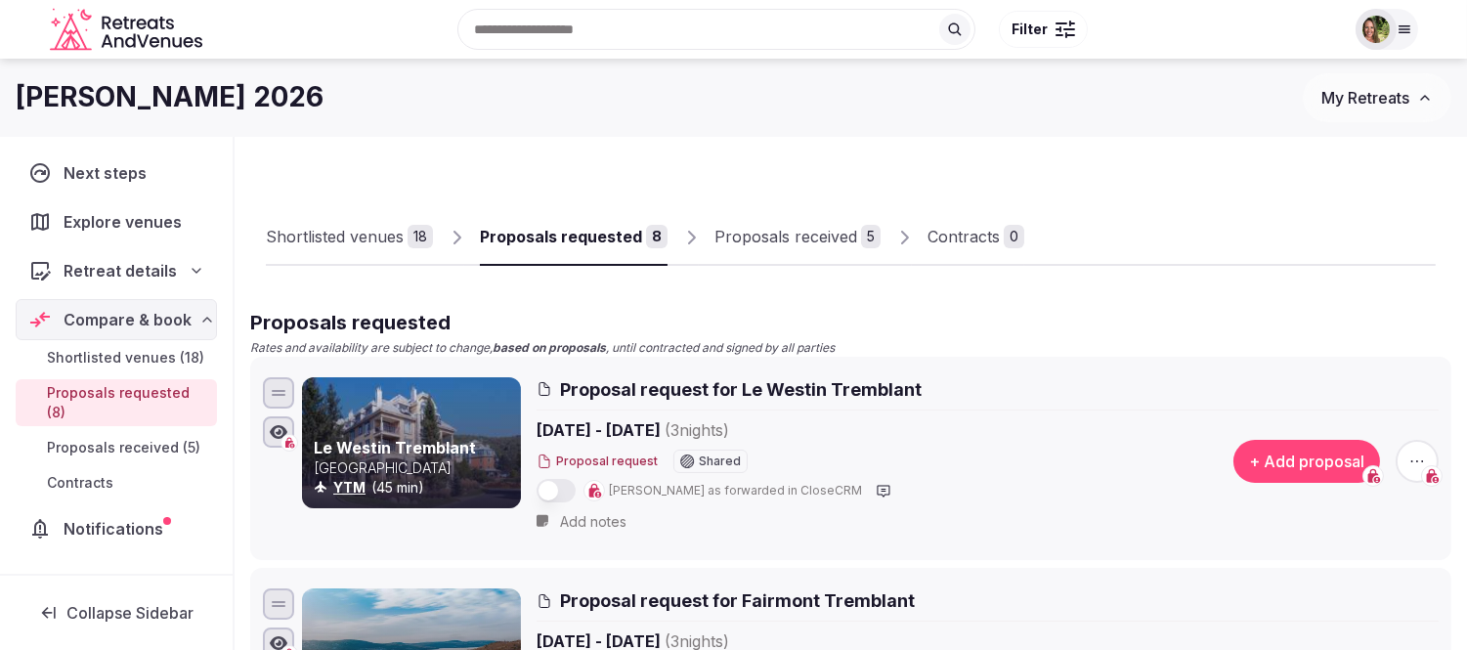
click at [352, 238] on div "Shortlisted venues" at bounding box center [335, 236] width 138 height 23
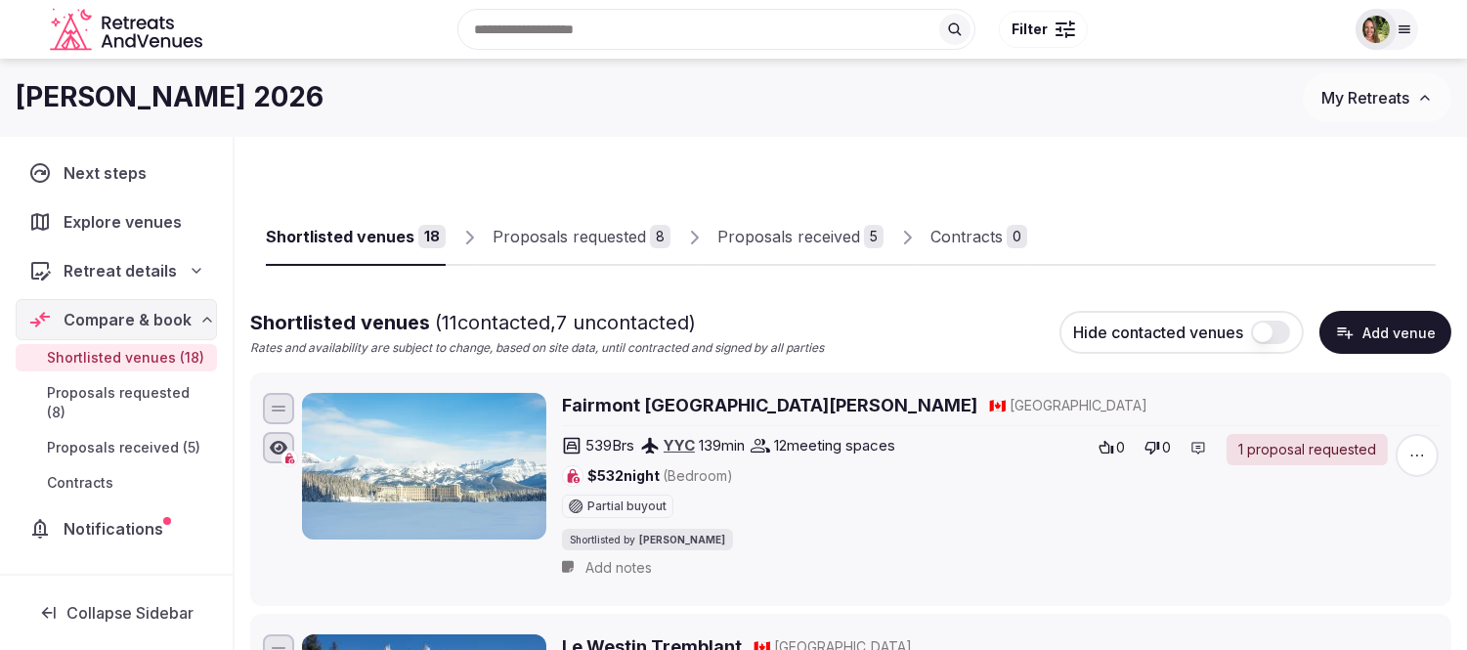
click at [352, 238] on div "Shortlisted venues" at bounding box center [340, 236] width 149 height 23
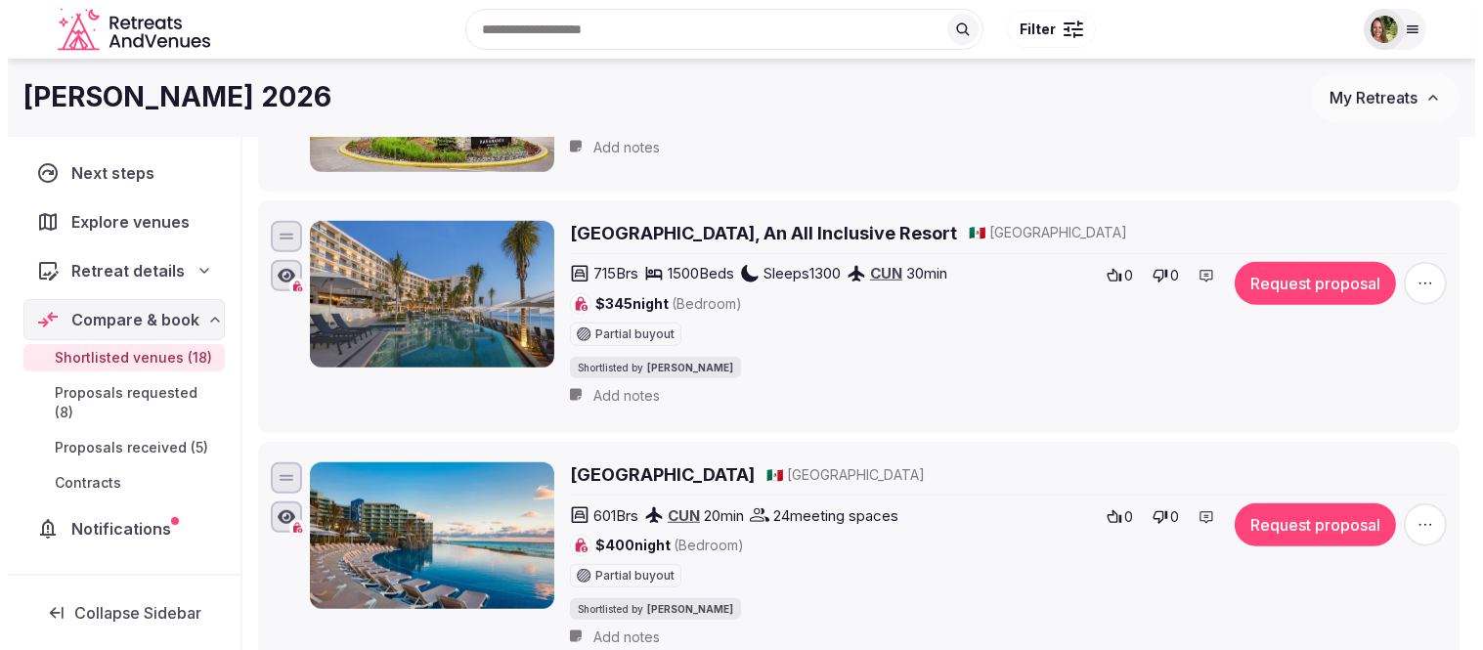
scroll to position [2823, 0]
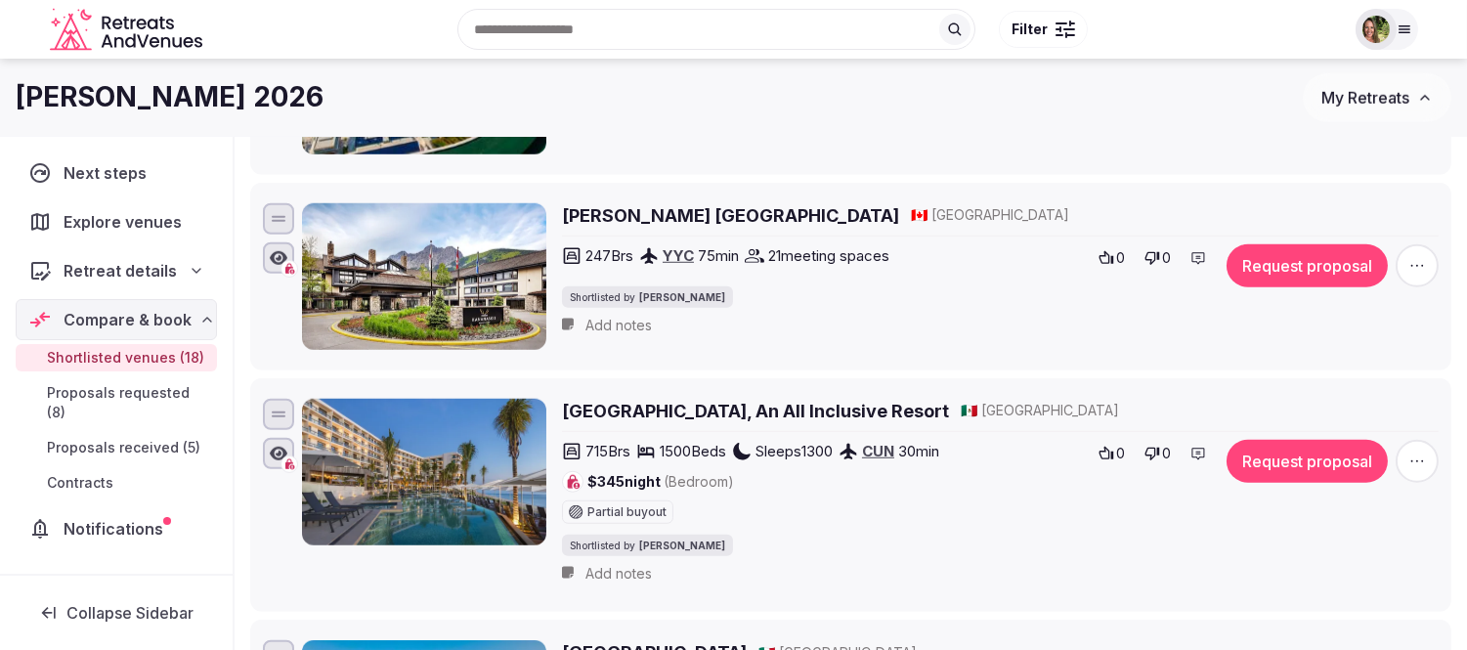
click at [1312, 269] on button "Request proposal" at bounding box center [1307, 265] width 161 height 43
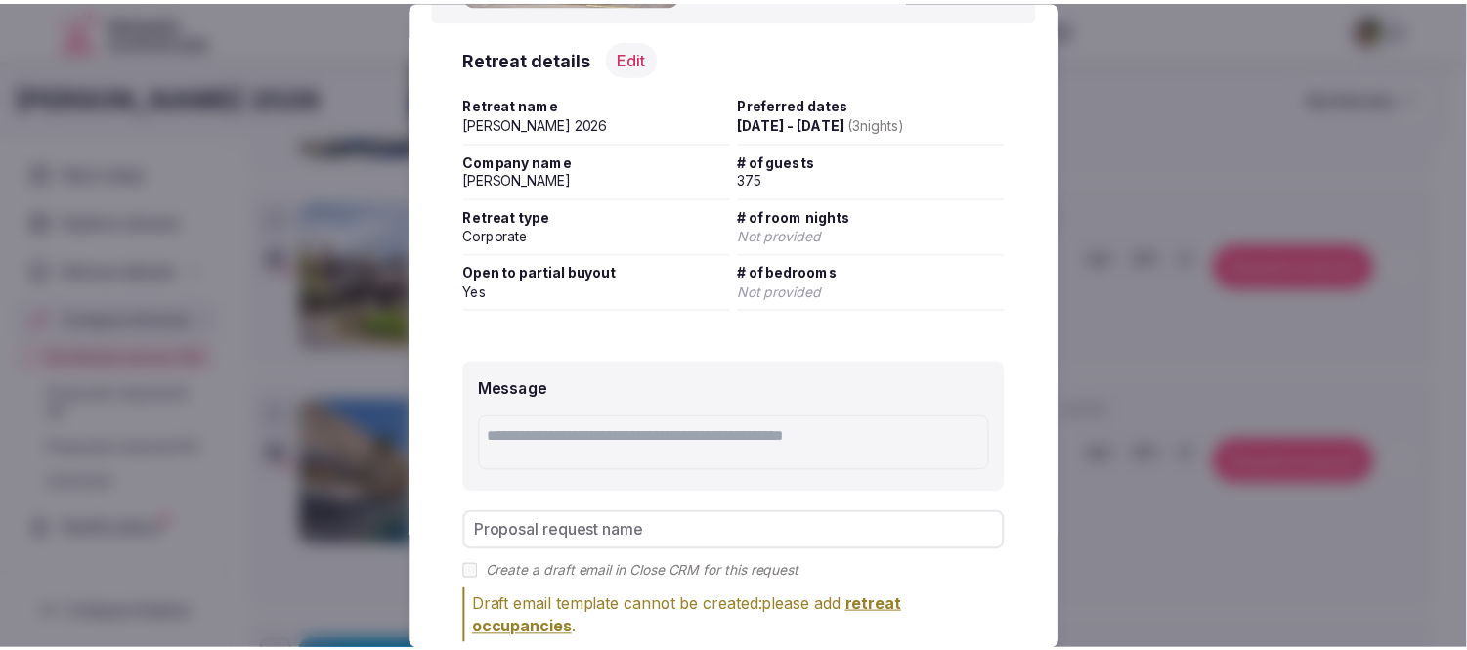
scroll to position [326, 0]
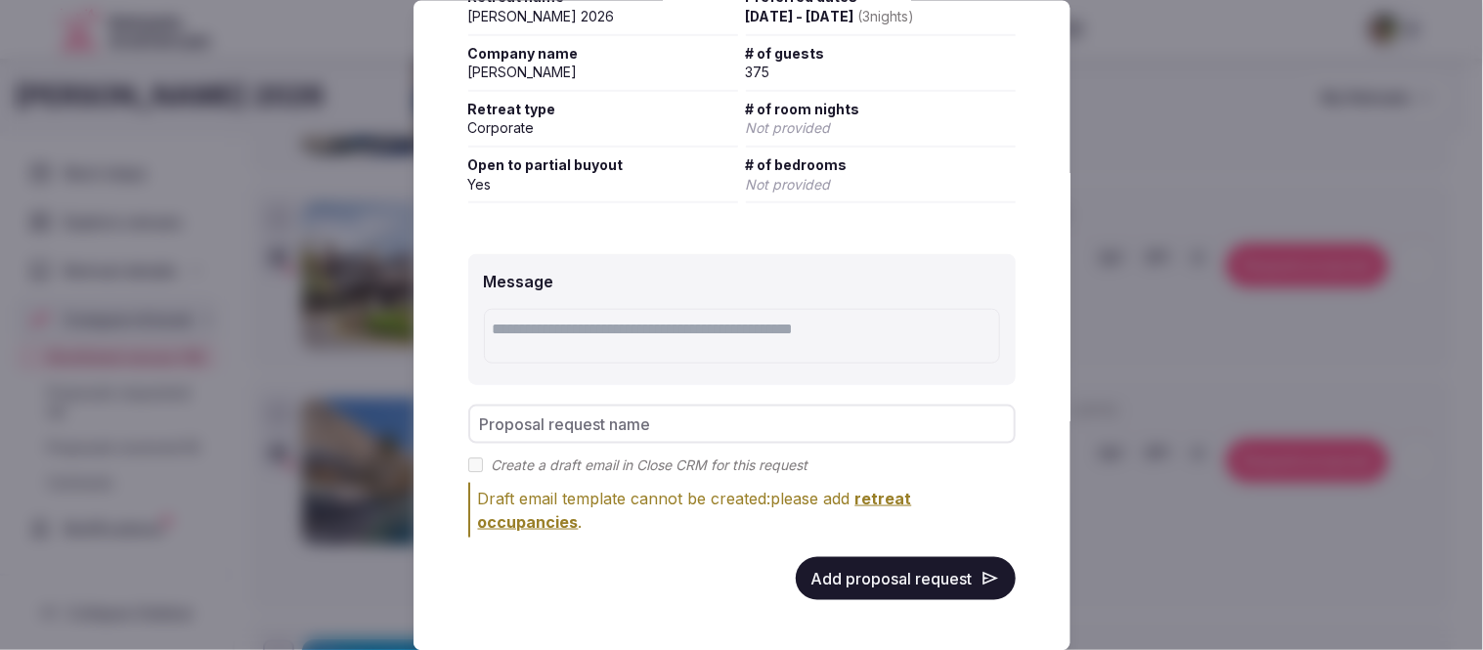
click at [910, 564] on button "Add proposal request" at bounding box center [906, 578] width 220 height 43
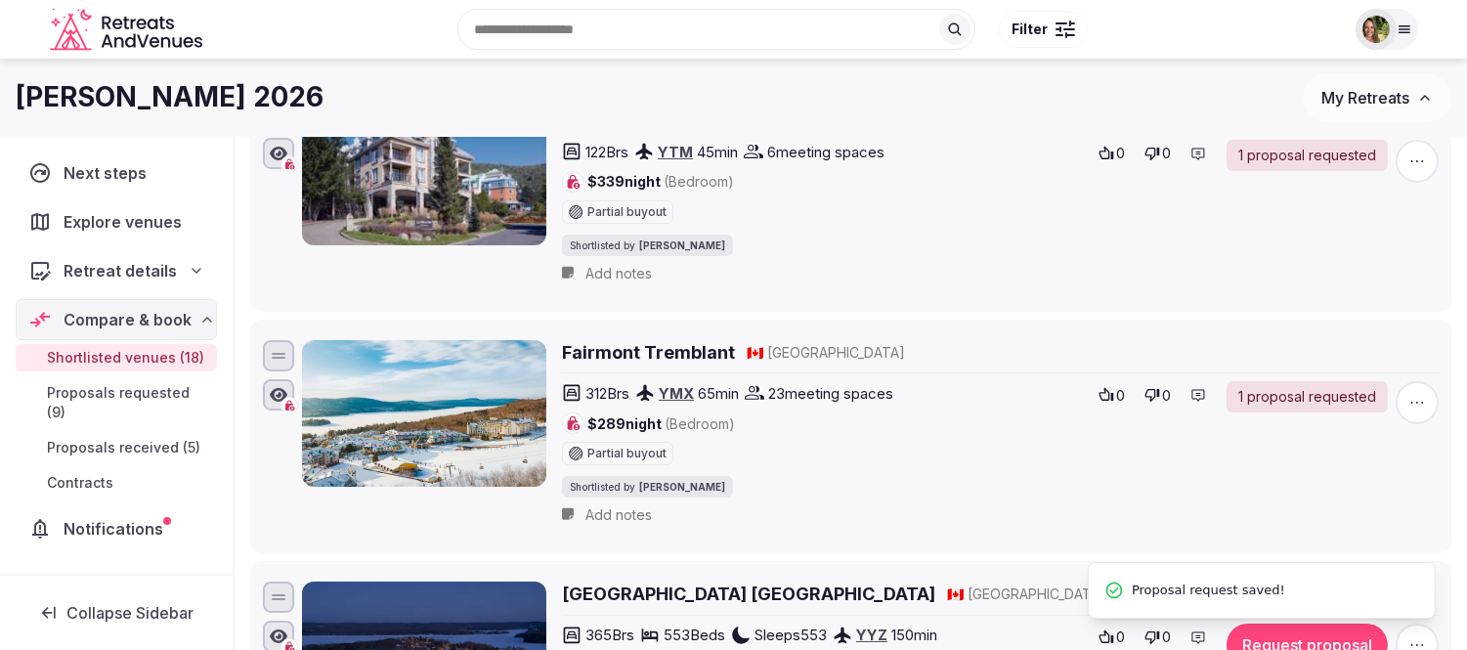
scroll to position [0, 0]
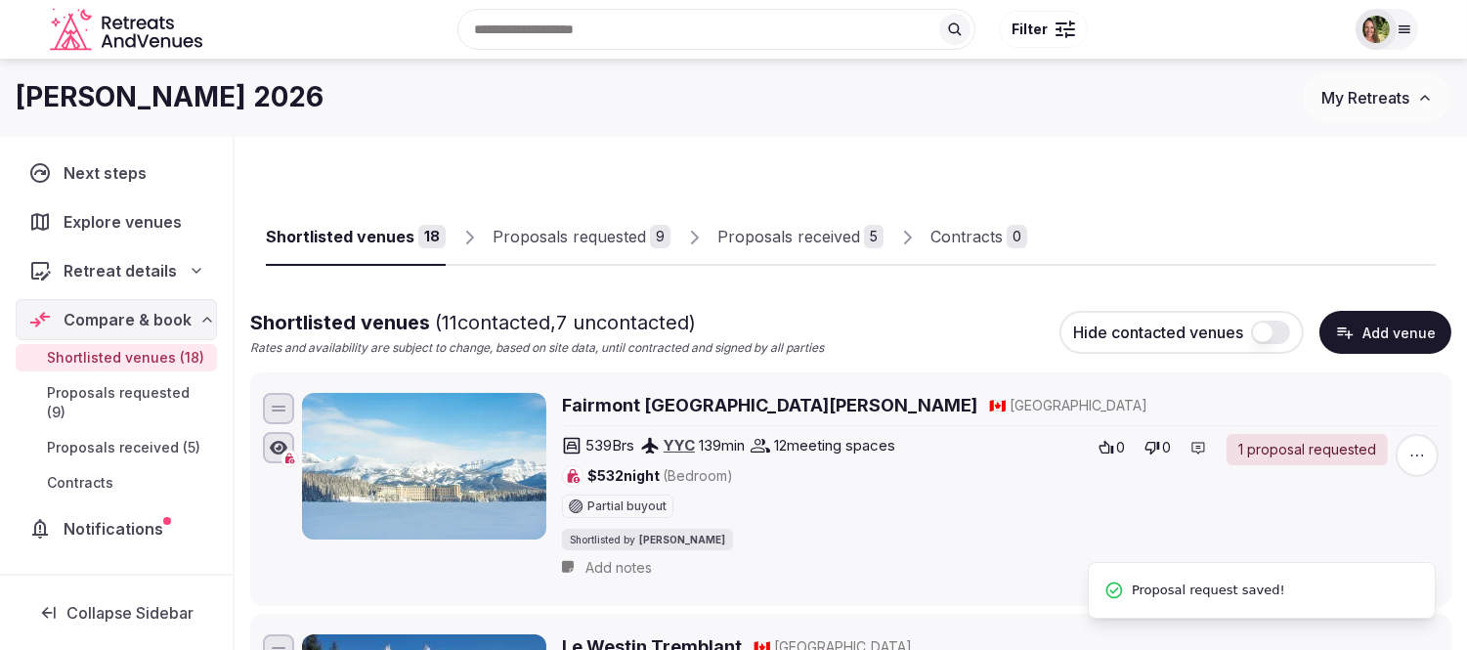
click at [561, 229] on div "Proposals requested" at bounding box center [569, 236] width 153 height 23
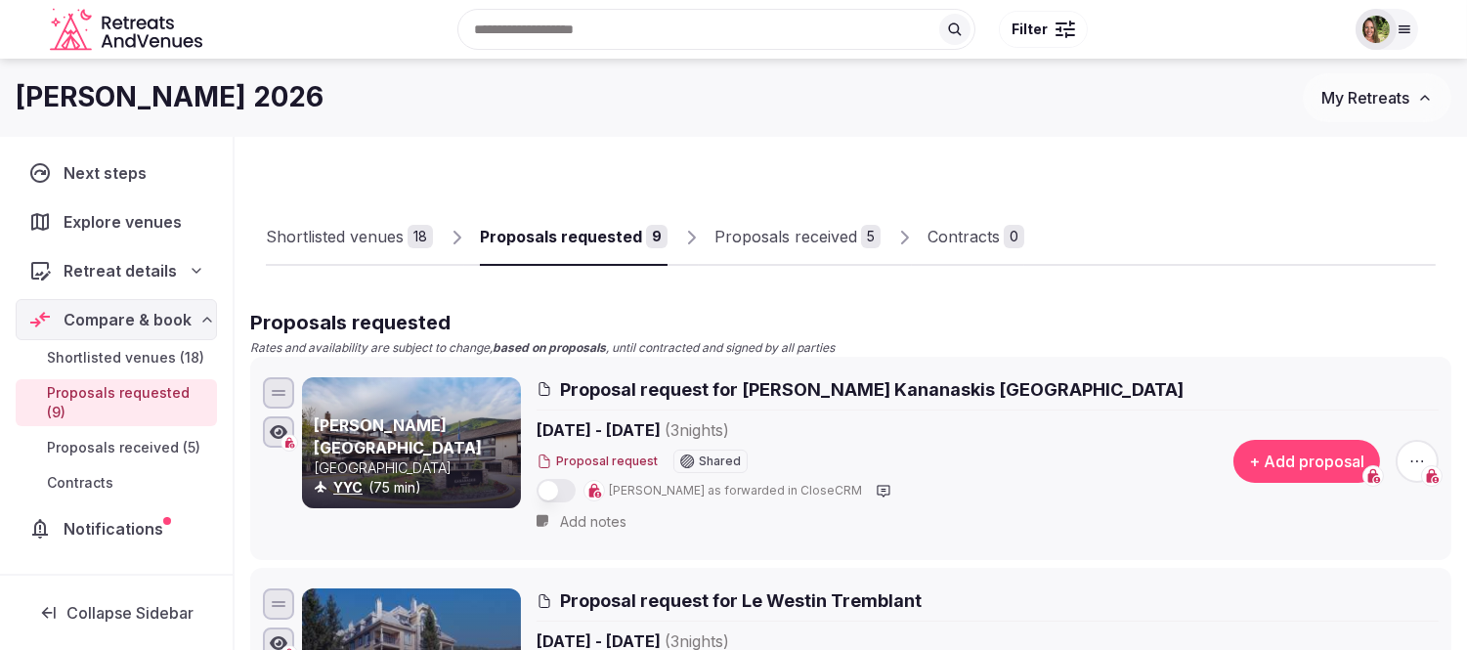
click at [339, 229] on div "Shortlisted venues" at bounding box center [335, 236] width 138 height 23
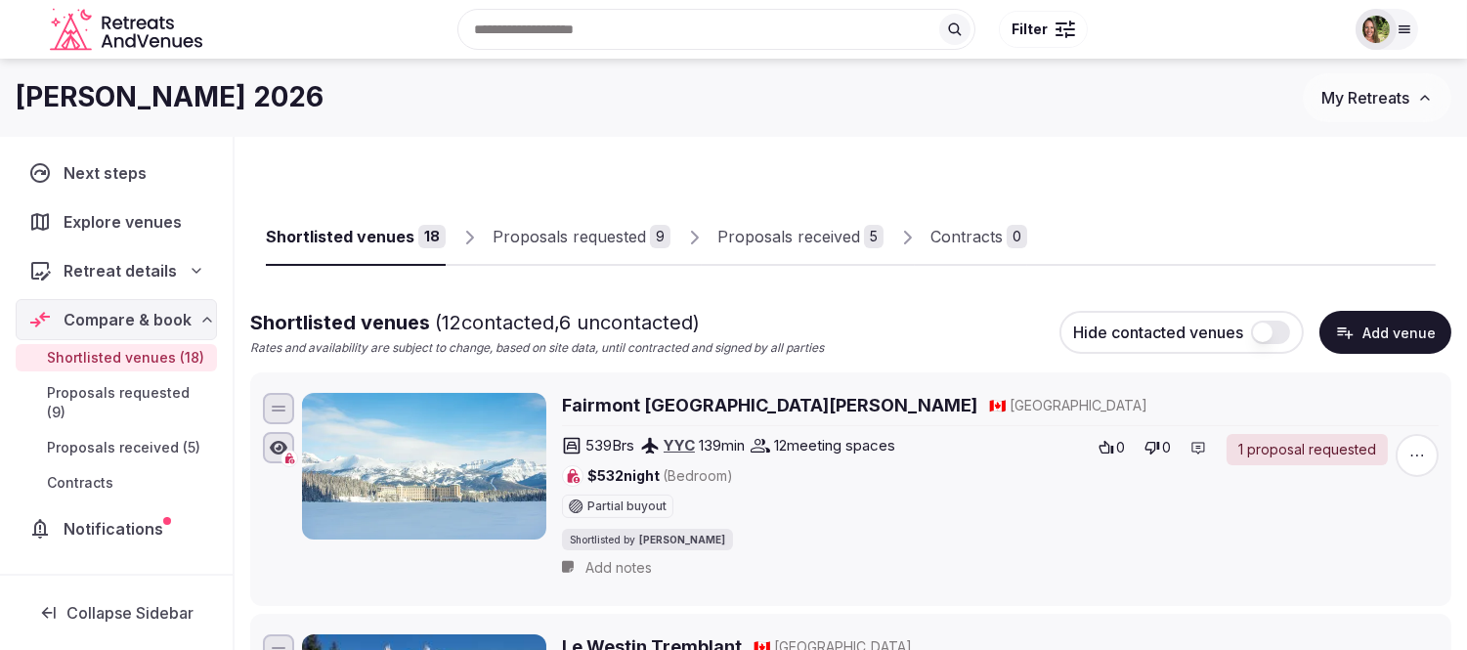
click at [568, 240] on div "Proposals requested" at bounding box center [569, 236] width 153 height 23
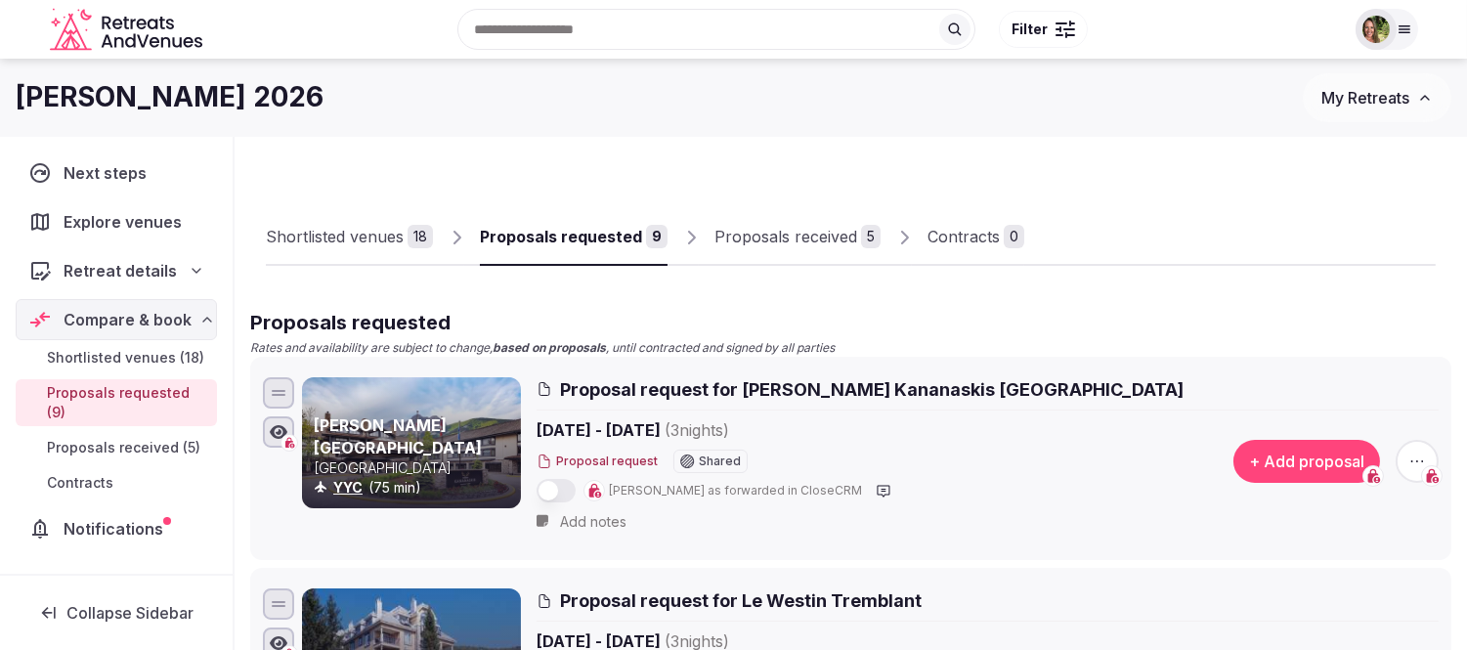
click at [349, 235] on div "Shortlisted venues" at bounding box center [335, 236] width 138 height 23
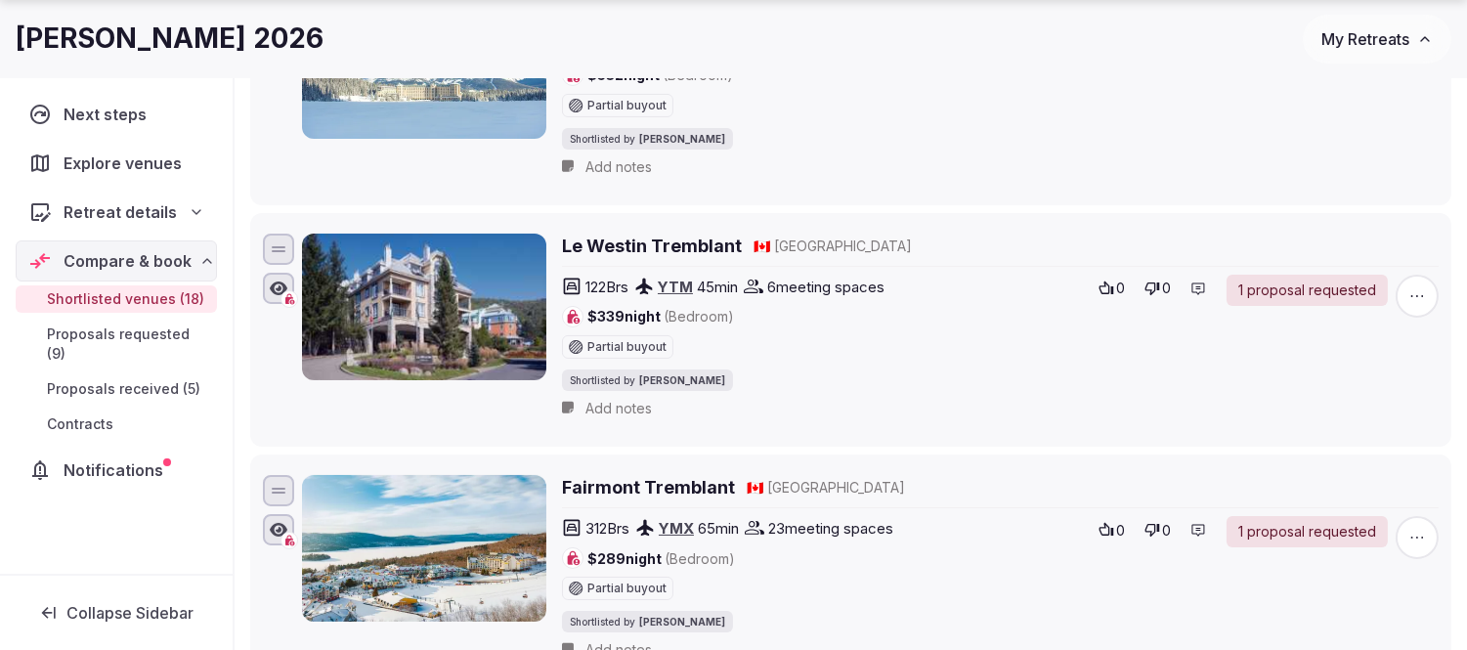
scroll to position [434, 0]
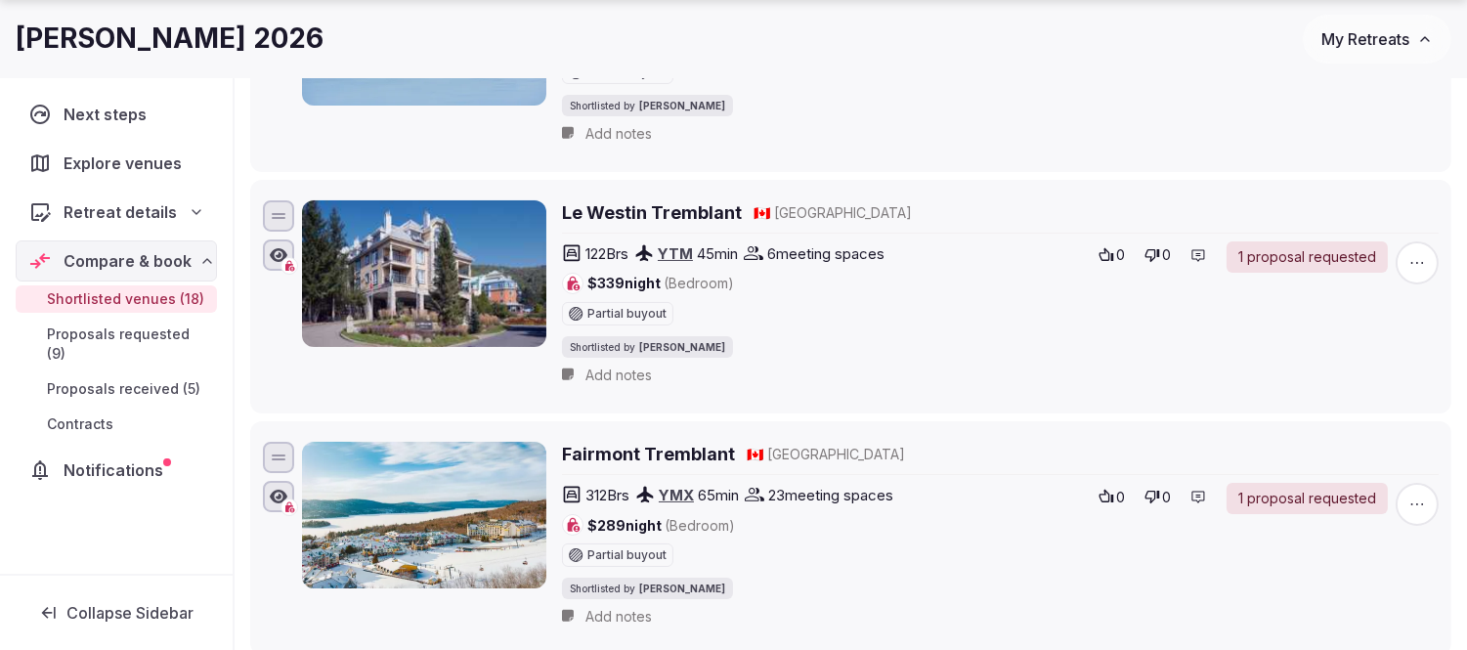
click at [1378, 47] on span "My Retreats" at bounding box center [1366, 39] width 88 height 20
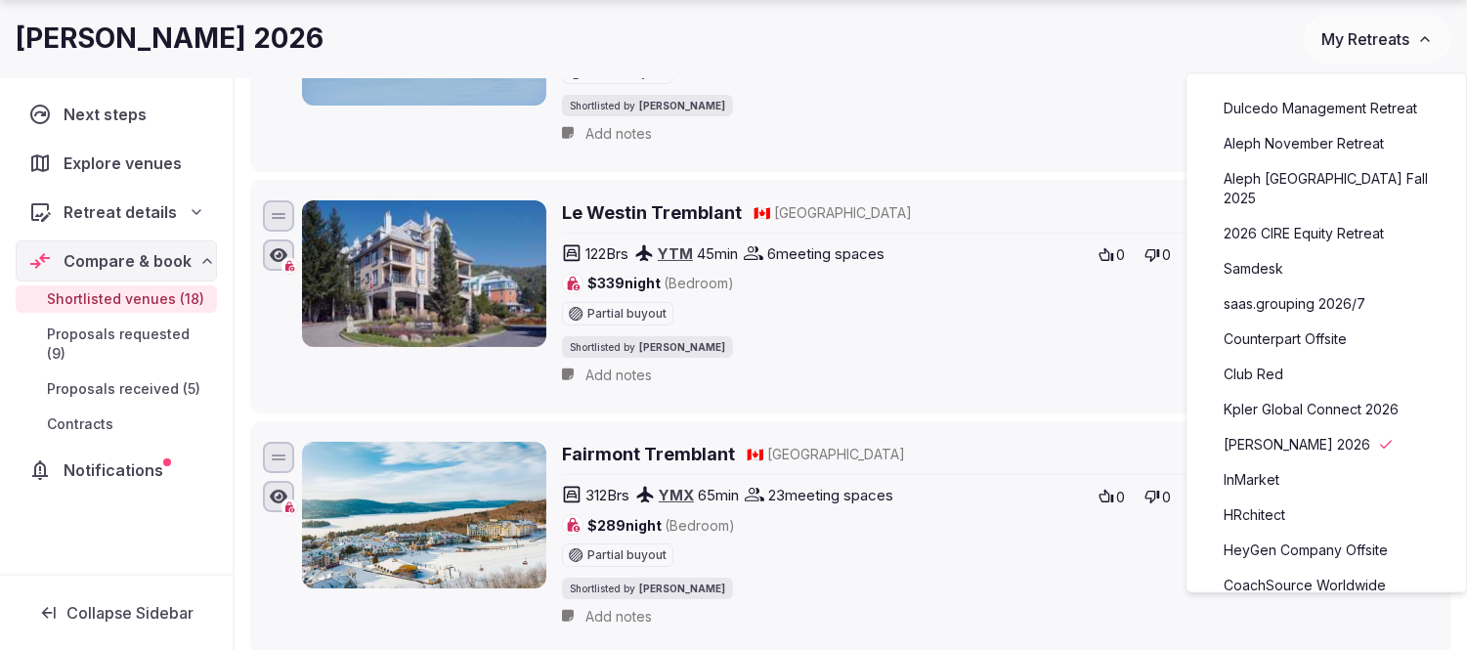
click at [1297, 324] on link "Counterpart Offsite" at bounding box center [1326, 339] width 240 height 31
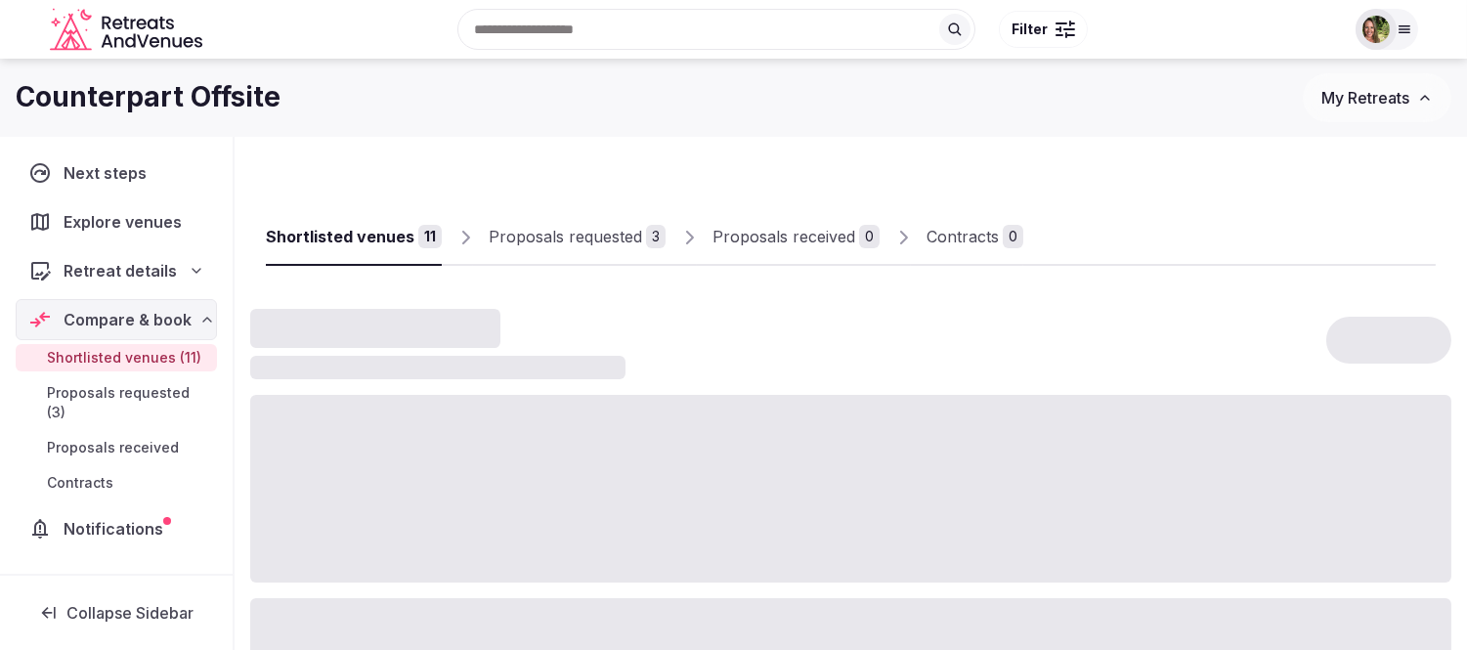
click at [121, 352] on span "Shortlisted venues (11)" at bounding box center [124, 358] width 154 height 20
click at [564, 238] on div "Proposals requested" at bounding box center [565, 236] width 153 height 23
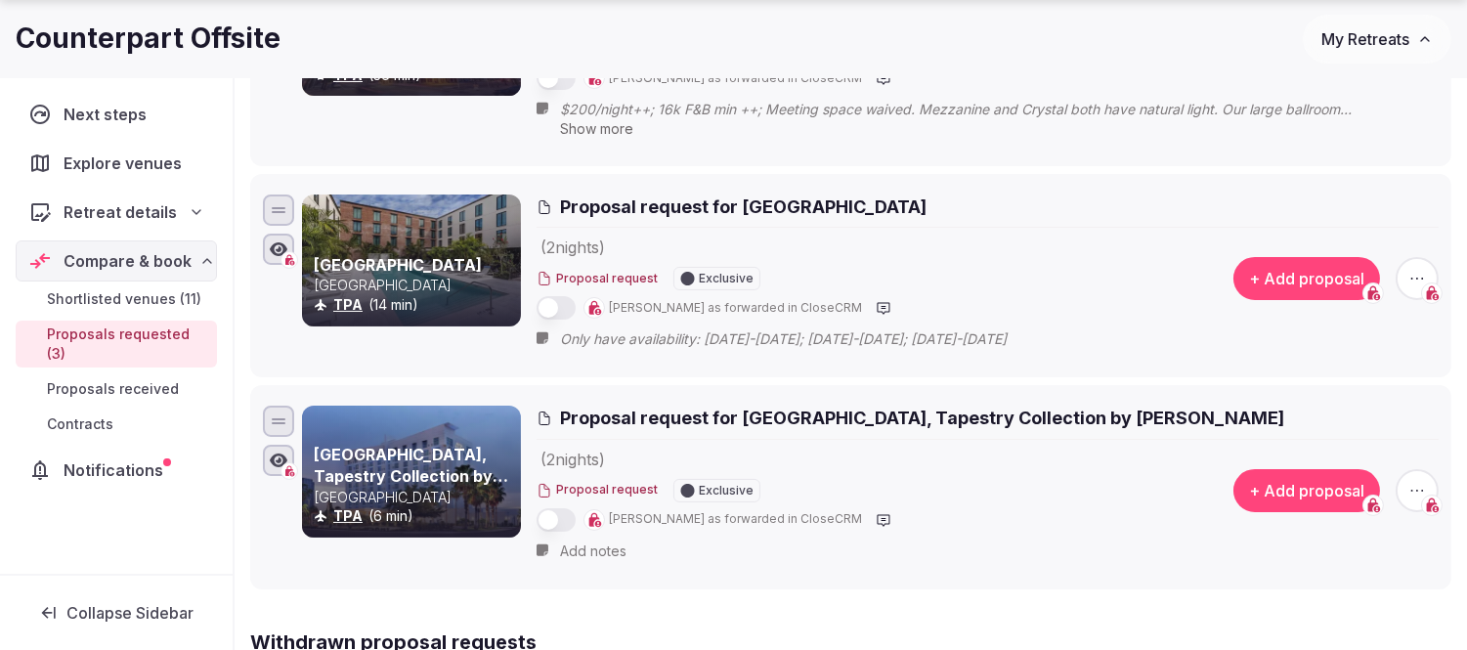
scroll to position [543, 0]
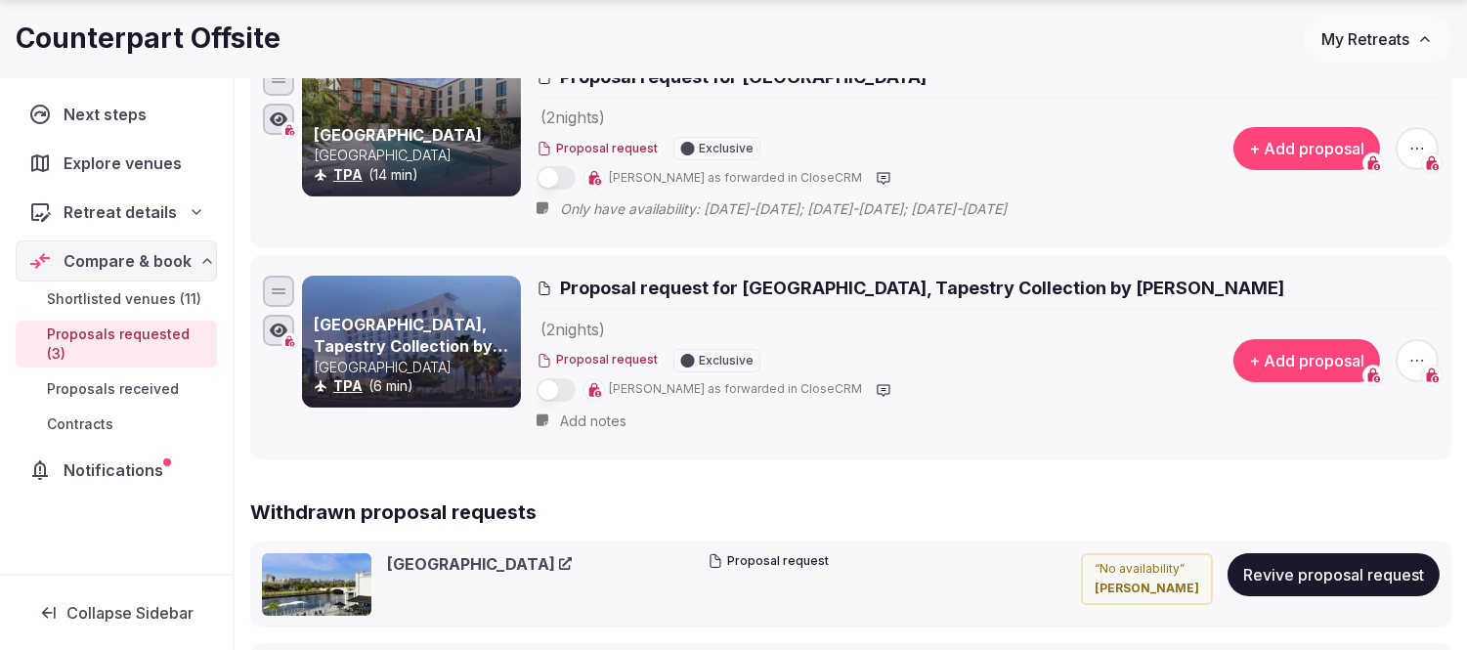
click at [592, 423] on span "Add notes" at bounding box center [593, 422] width 66 height 20
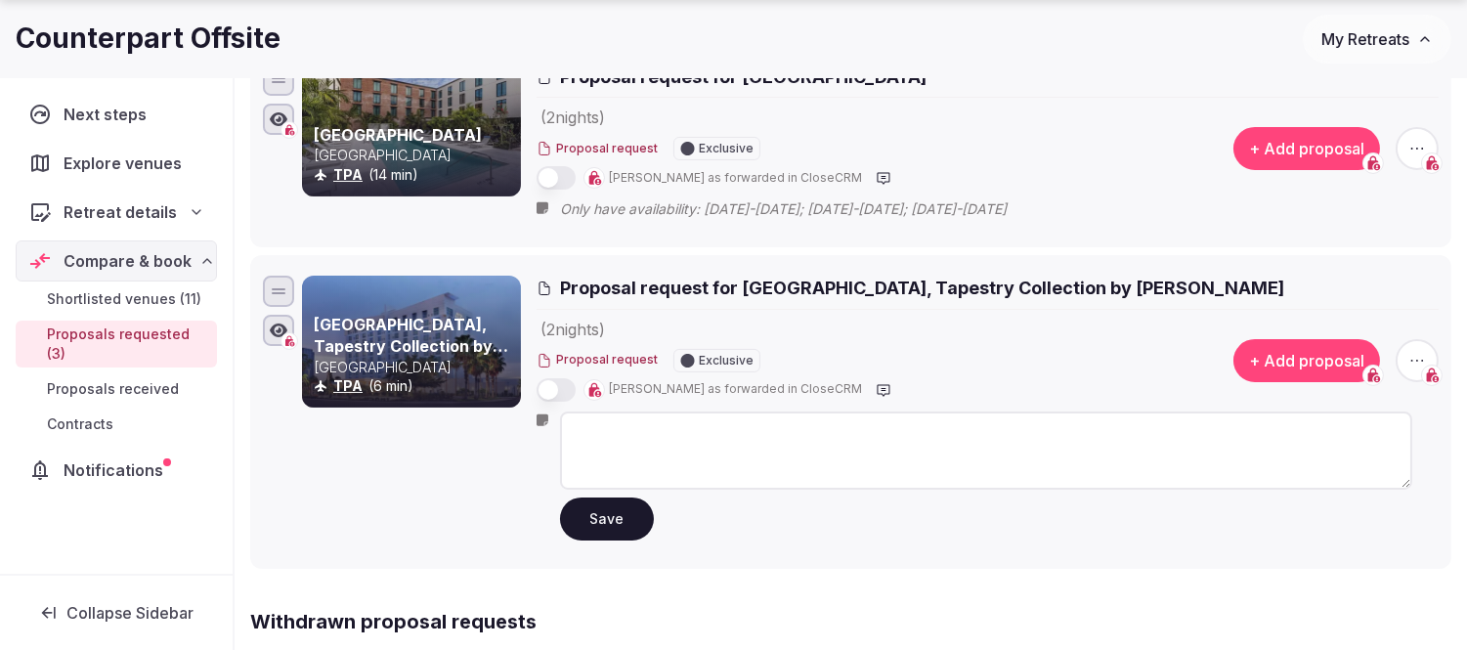
click at [630, 436] on textarea at bounding box center [986, 451] width 852 height 78
paste textarea "**********"
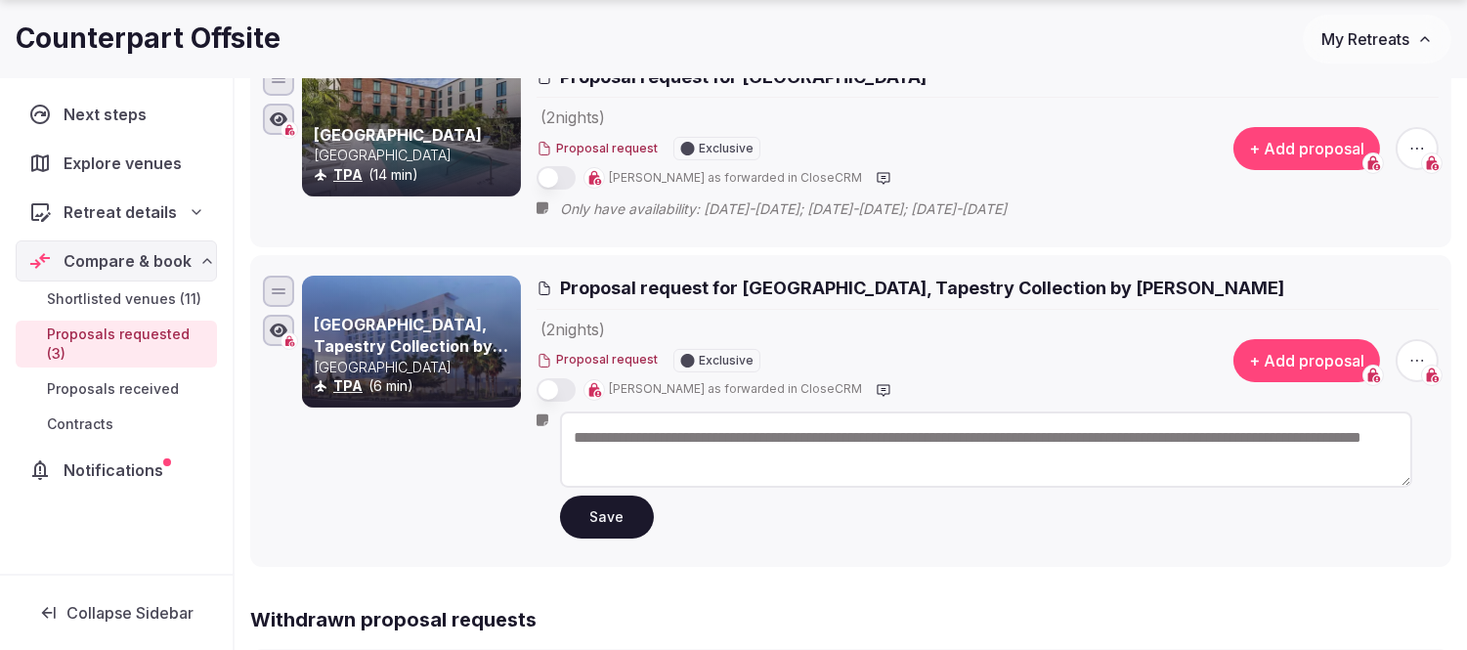
drag, startPoint x: 614, startPoint y: 521, endPoint x: 906, endPoint y: 469, distance: 296.9
click at [906, 469] on div "**********" at bounding box center [986, 476] width 852 height 128
drag, startPoint x: 1087, startPoint y: 469, endPoint x: 1174, endPoint y: 434, distance: 93.9
click at [1174, 434] on textarea "**********" at bounding box center [986, 450] width 852 height 76
click at [573, 433] on textarea "**********" at bounding box center [986, 450] width 852 height 76
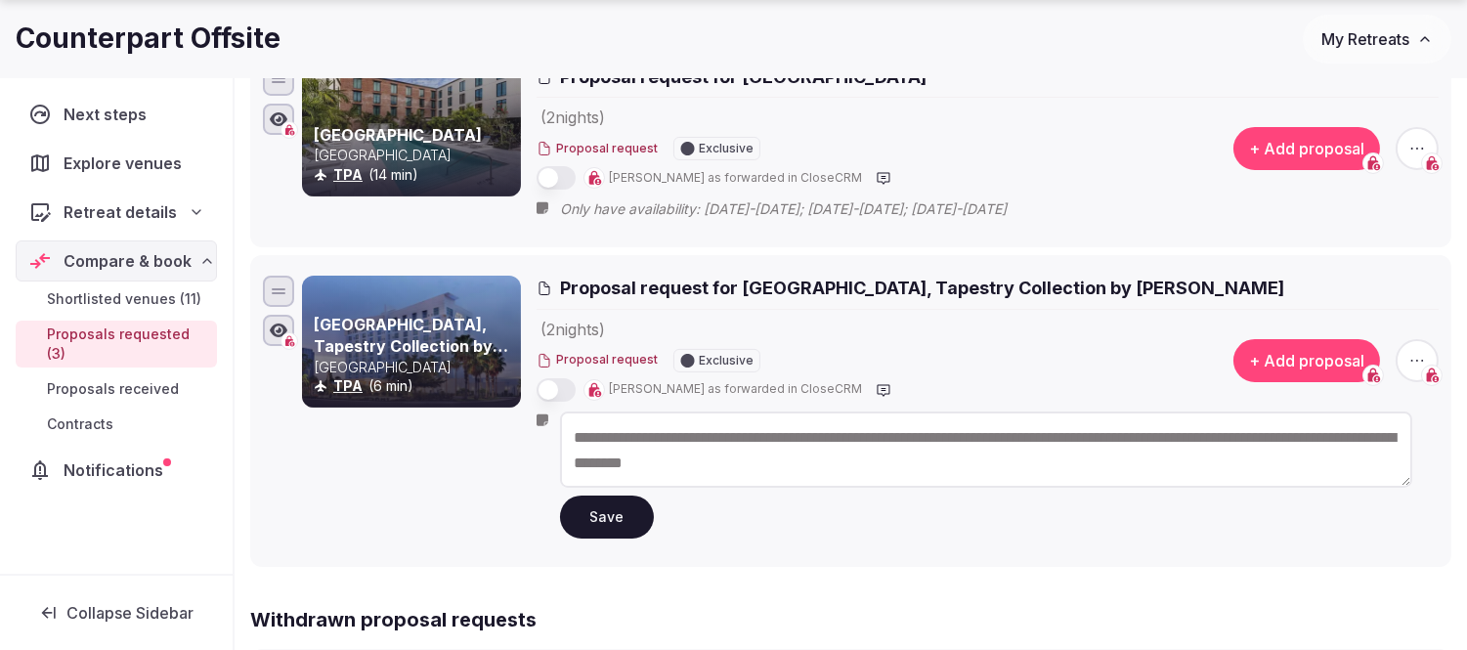
type textarea "**********"
click at [594, 528] on button "Save" at bounding box center [607, 517] width 94 height 43
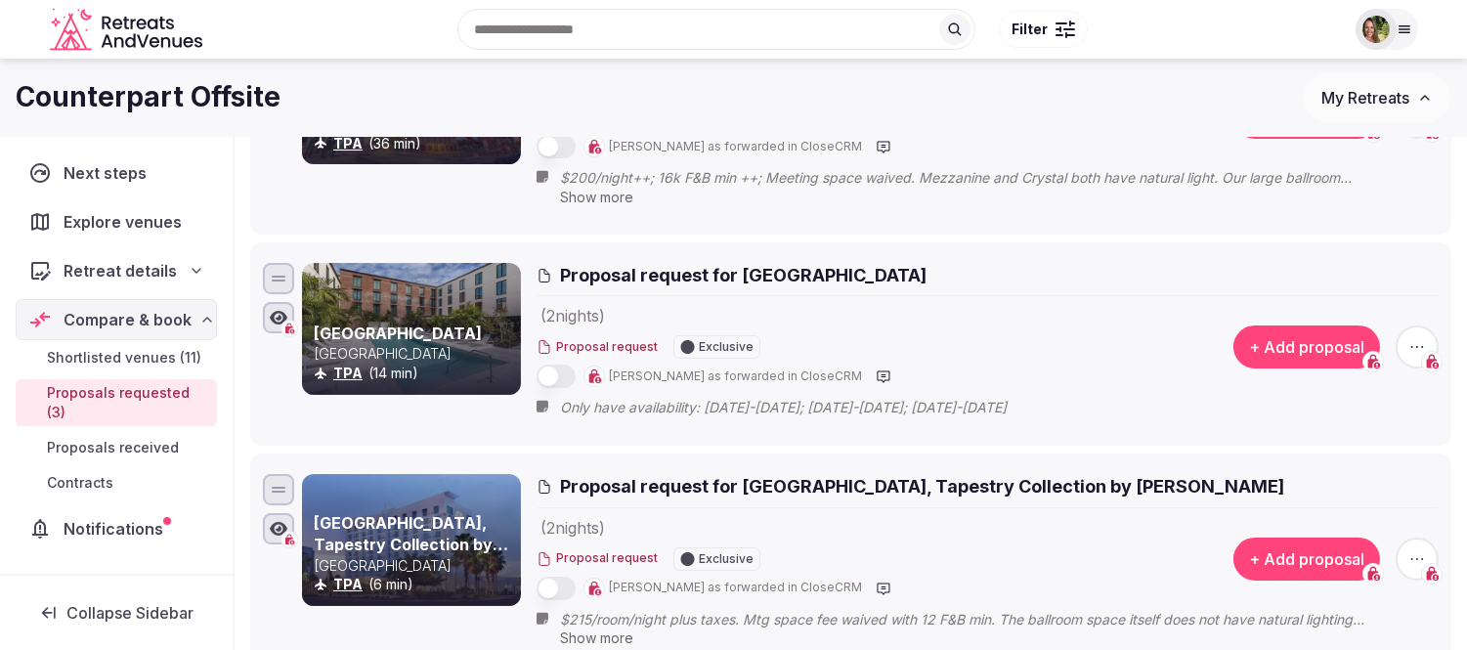
scroll to position [326, 0]
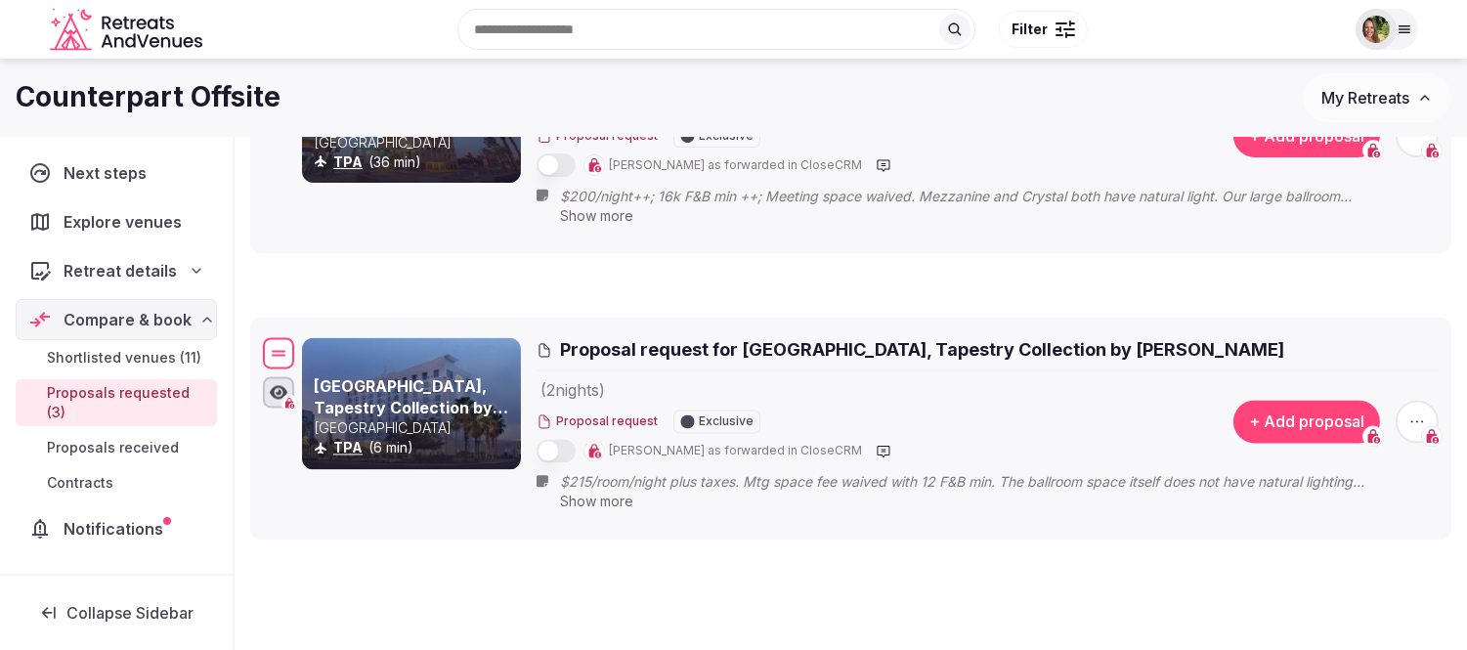
drag, startPoint x: 284, startPoint y: 503, endPoint x: 280, endPoint y: 333, distance: 170.1
click at [280, 338] on div at bounding box center [278, 353] width 31 height 31
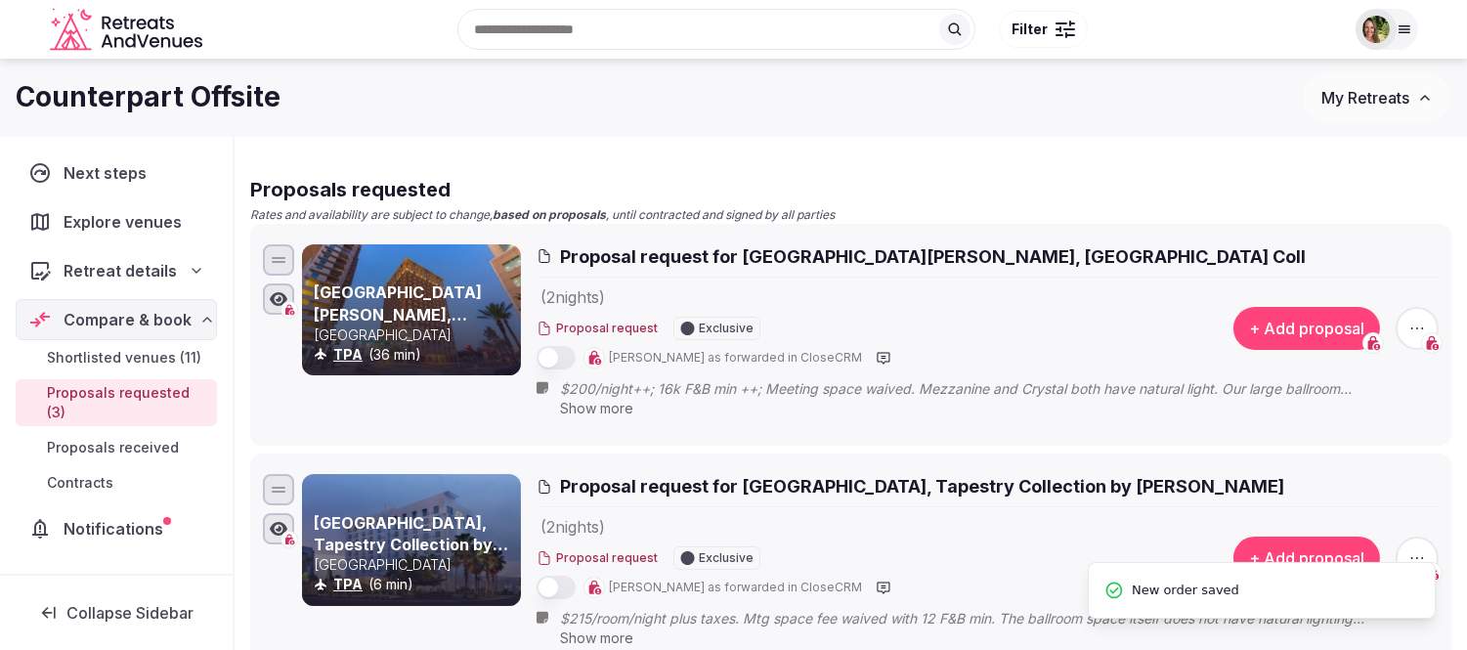
scroll to position [109, 0]
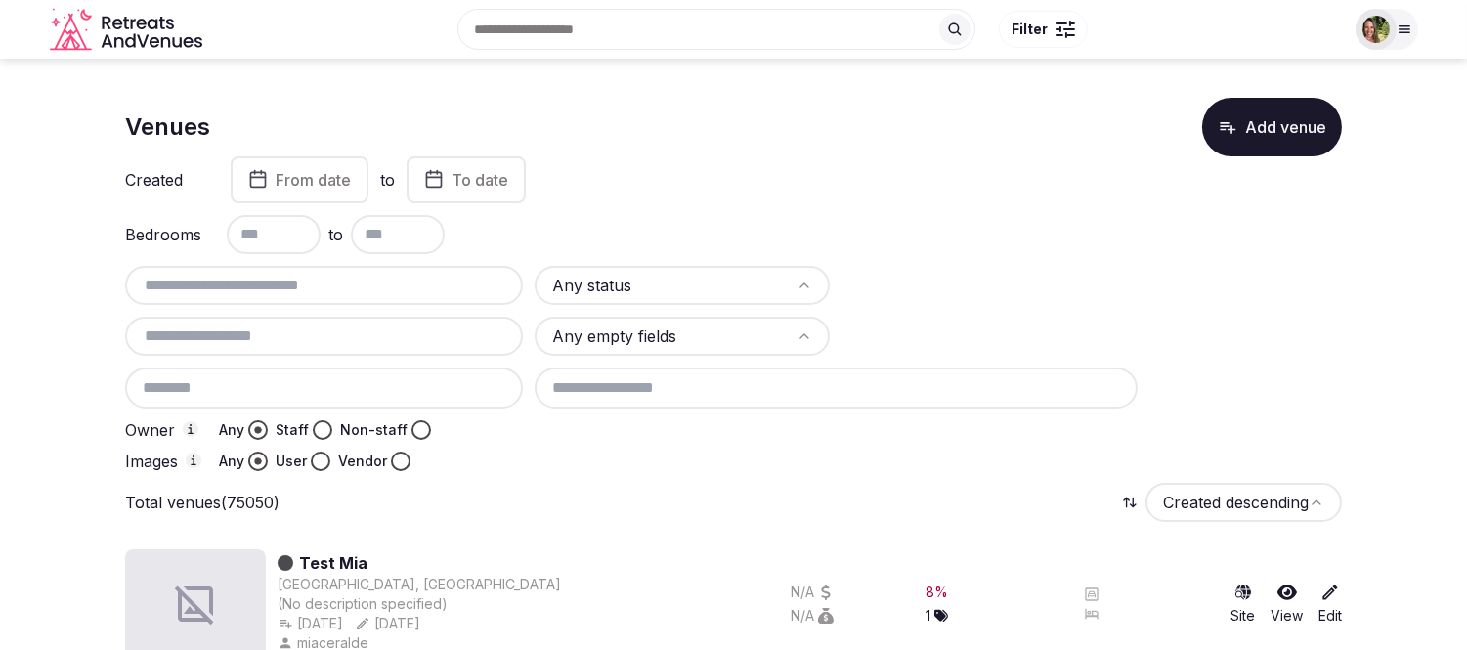
click at [256, 342] on input "text" at bounding box center [324, 336] width 382 height 23
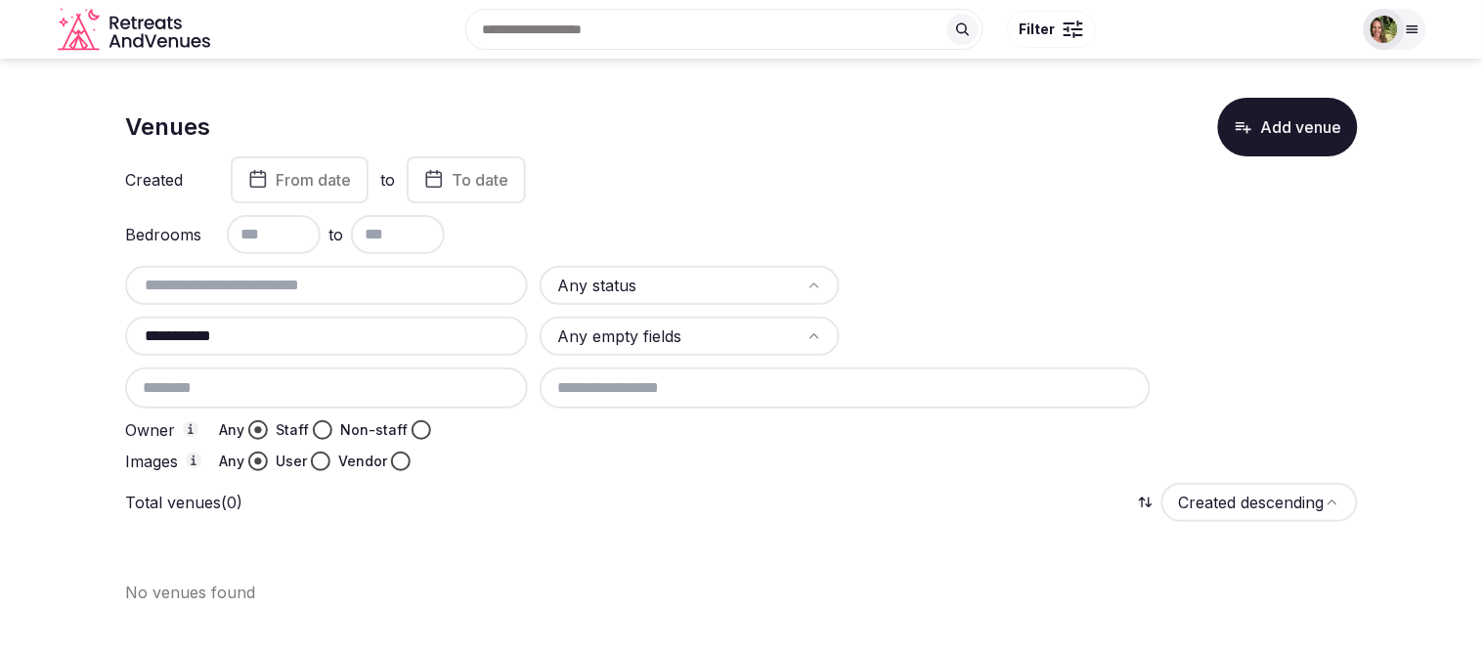
drag, startPoint x: 270, startPoint y: 330, endPoint x: 170, endPoint y: 327, distance: 99.8
click at [170, 327] on input "**********" at bounding box center [326, 336] width 387 height 23
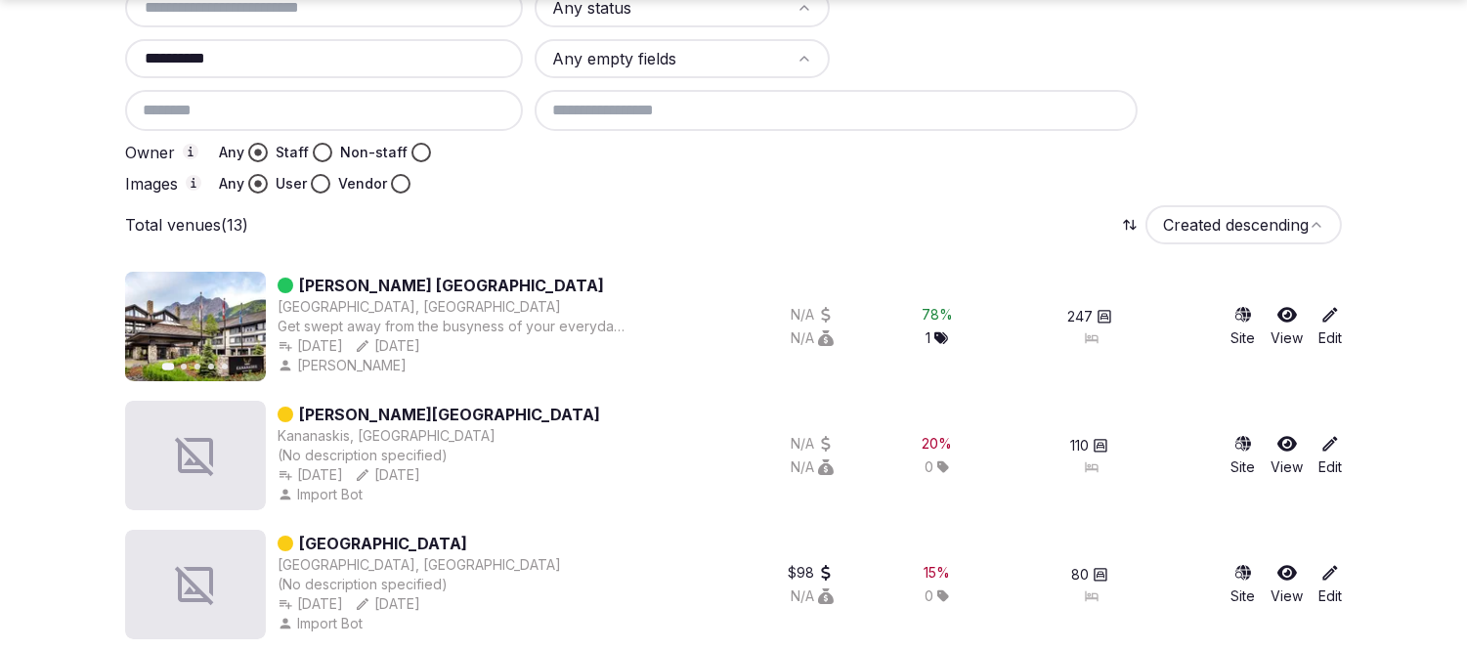
scroll to position [434, 0]
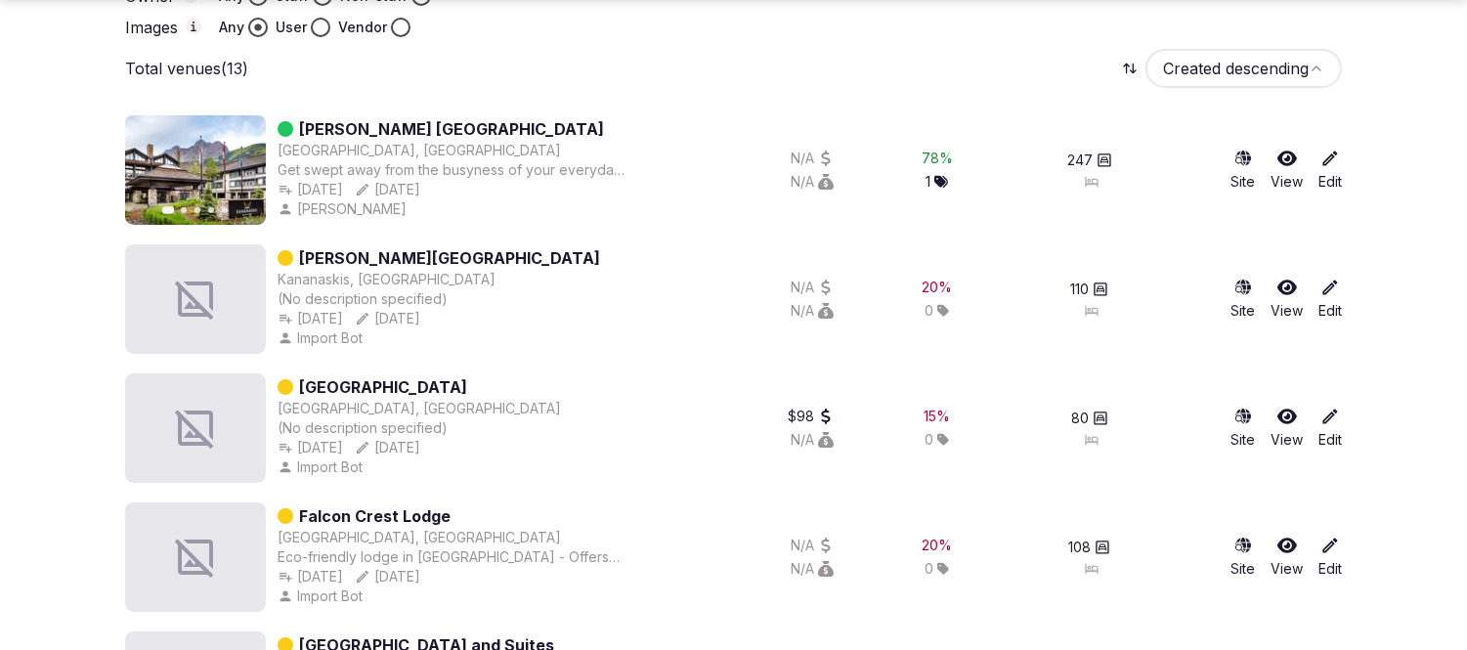
type input "**********"
click at [1293, 158] on icon at bounding box center [1288, 160] width 20 height 16
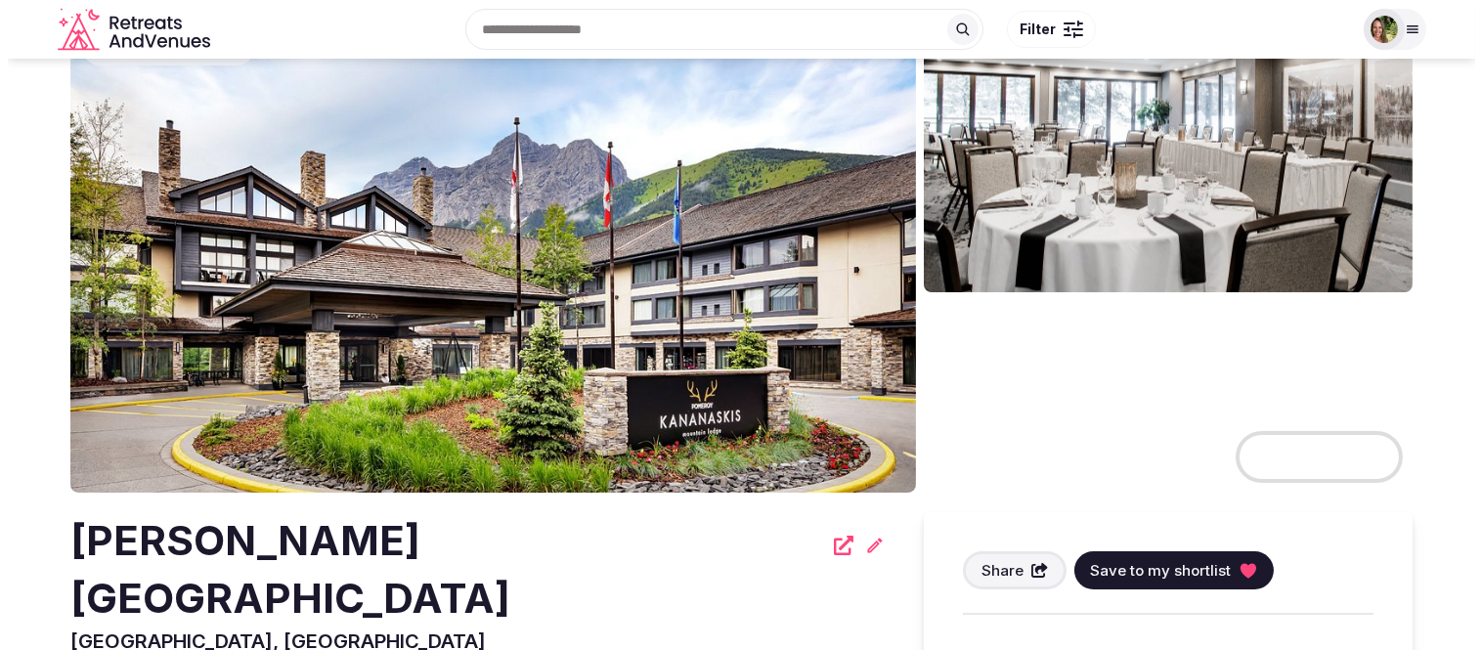
scroll to position [217, 0]
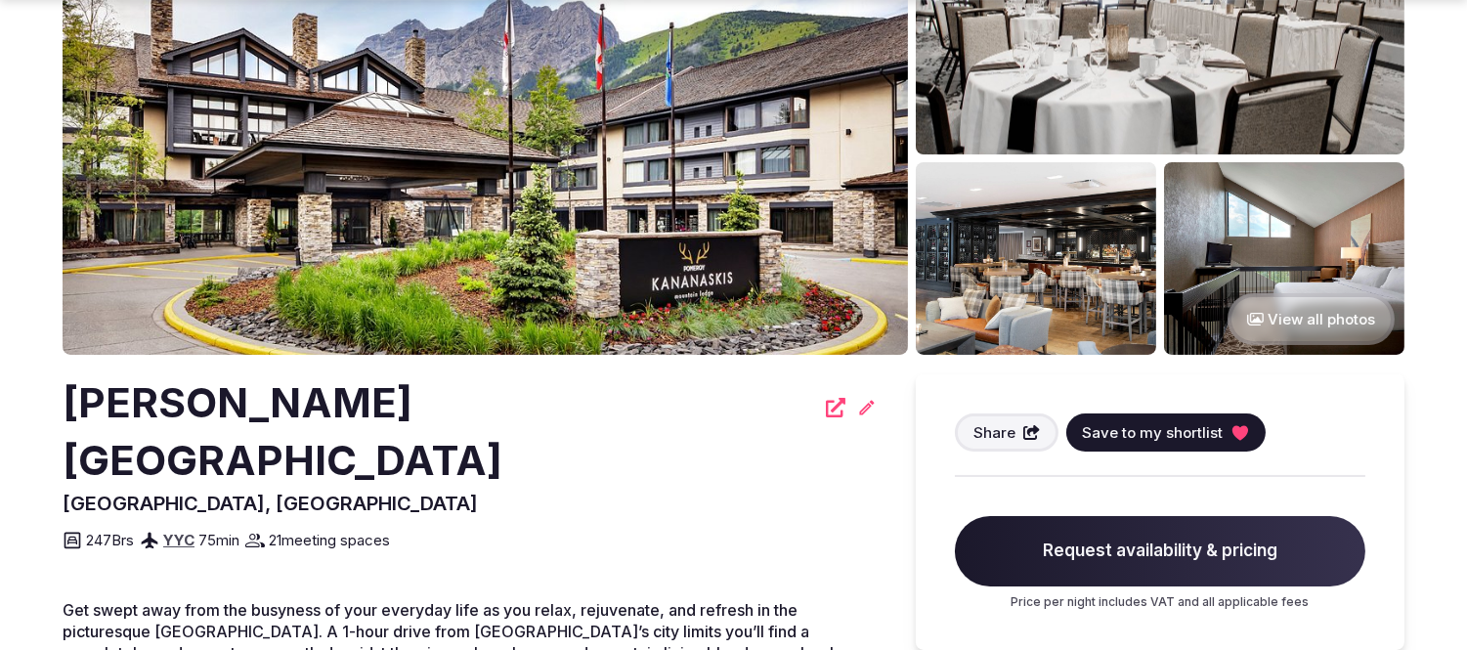
click at [1157, 423] on span "Save to my shortlist" at bounding box center [1152, 432] width 141 height 21
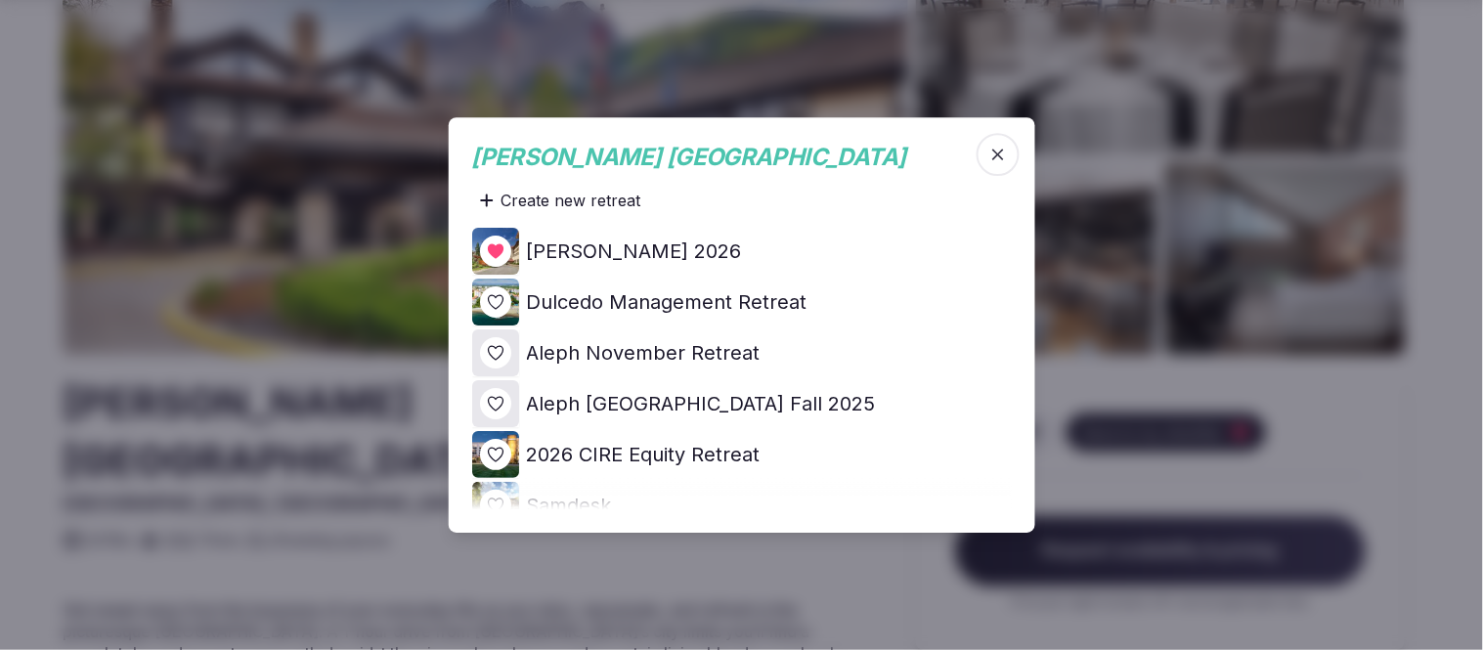
click at [0, 0] on icon at bounding box center [0, 0] width 0 height 0
